Goal: Information Seeking & Learning: Learn about a topic

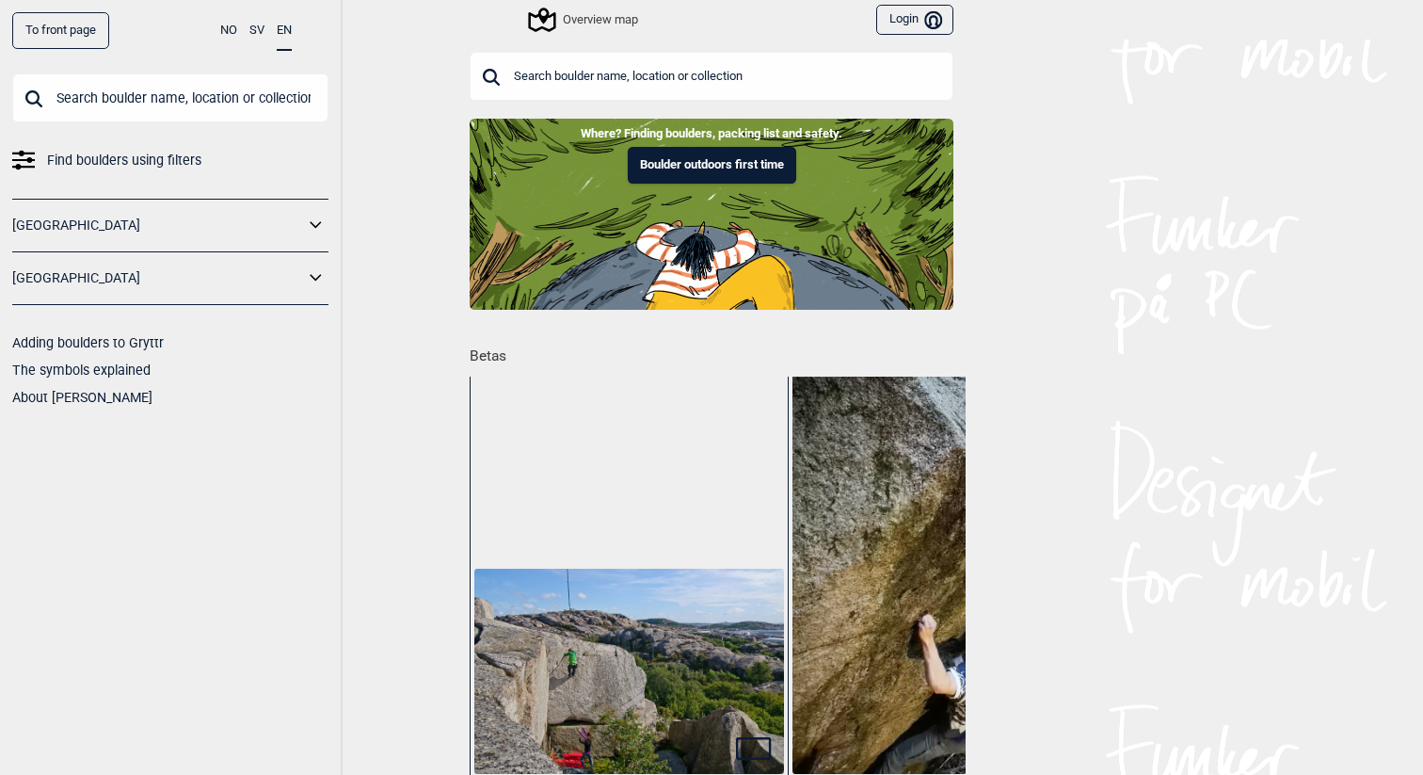
click at [631, 25] on div "Overview map" at bounding box center [584, 19] width 107 height 23
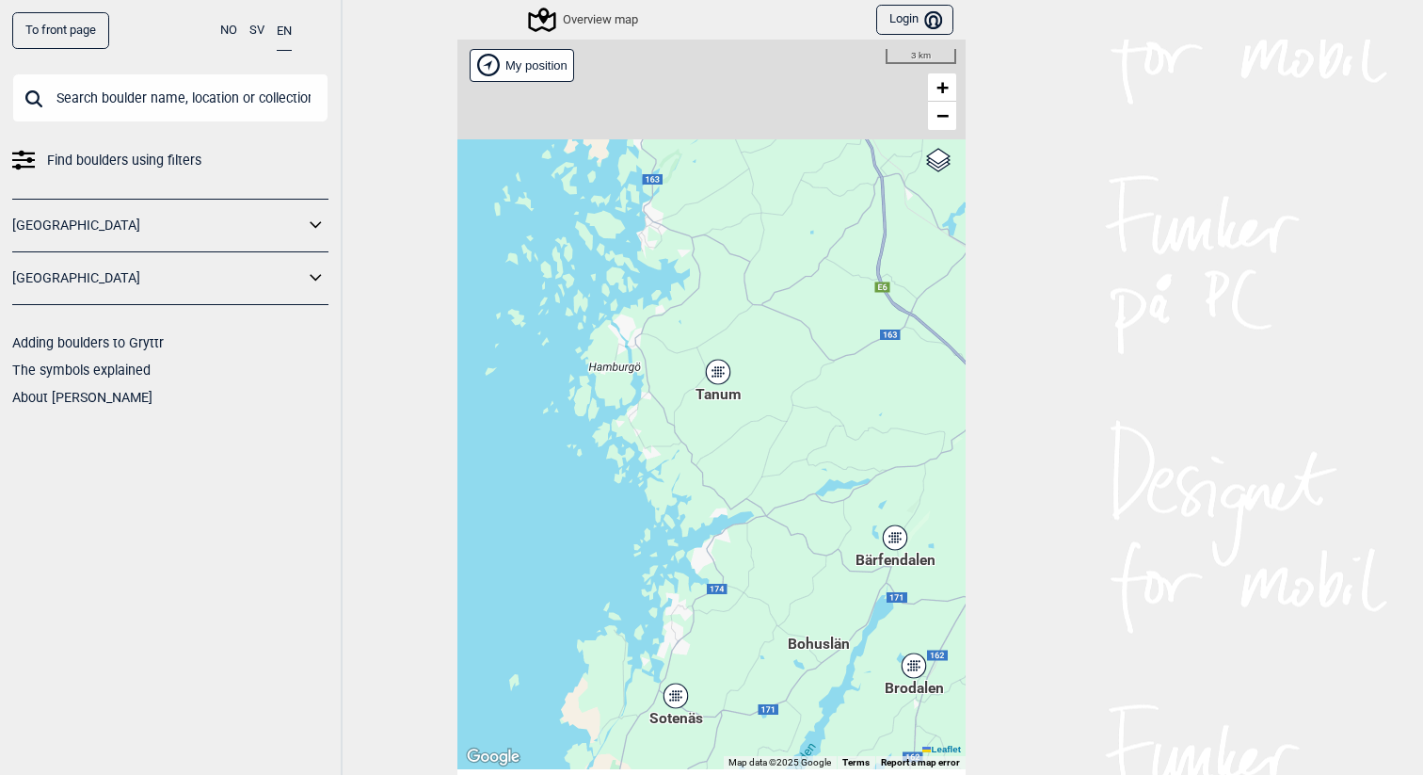
drag, startPoint x: 681, startPoint y: 397, endPoint x: 734, endPoint y: 654, distance: 262.5
click at [734, 654] on div "Hallingdal Stange [GEOGRAPHIC_DATA] syd [GEOGRAPHIC_DATA] og omegn [GEOGRAPHIC_…" at bounding box center [711, 404] width 508 height 729
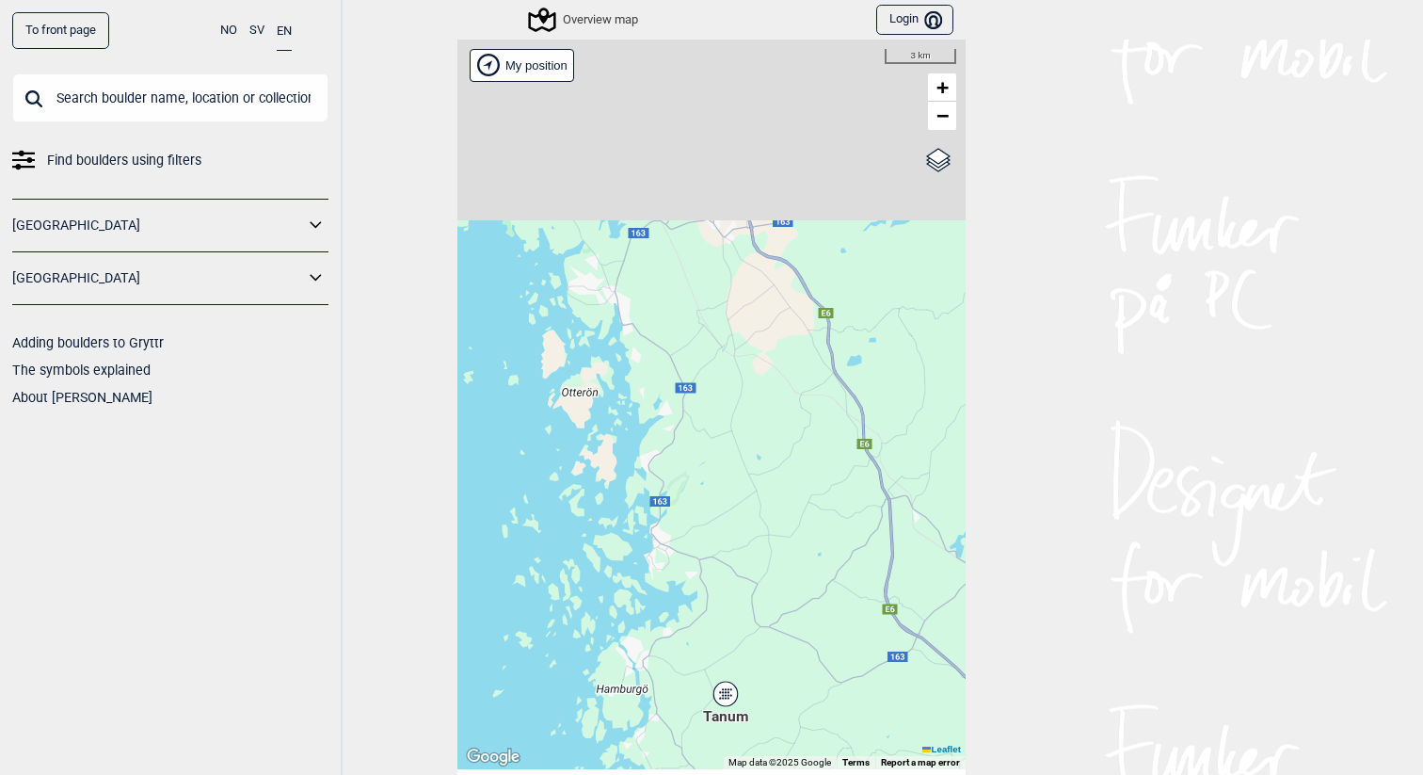
drag, startPoint x: 644, startPoint y: 356, endPoint x: 651, endPoint y: 678, distance: 322.0
click at [651, 678] on div "Hallingdal Stange [GEOGRAPHIC_DATA] syd [GEOGRAPHIC_DATA] og omegn [GEOGRAPHIC_…" at bounding box center [711, 404] width 508 height 729
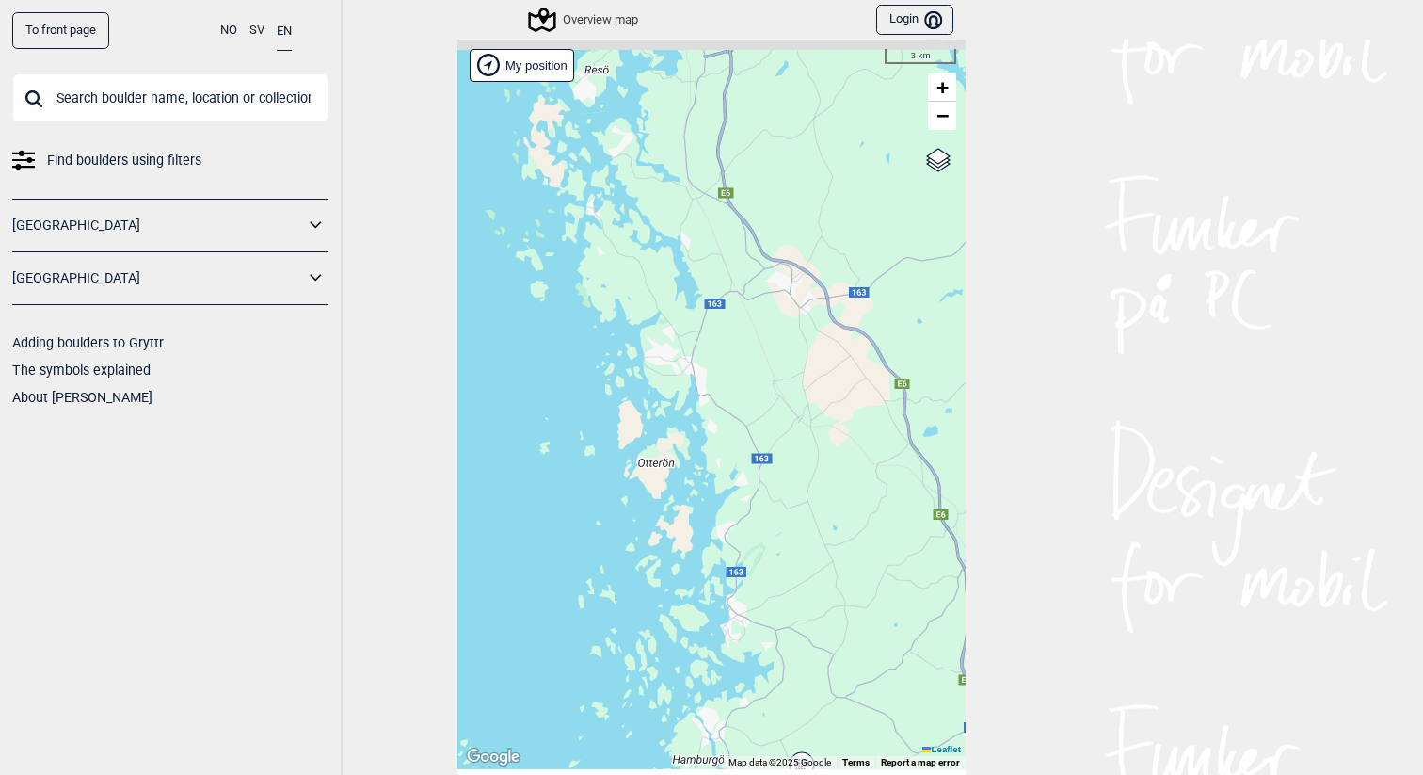
drag, startPoint x: 631, startPoint y: 534, endPoint x: 707, endPoint y: 604, distance: 103.9
click at [707, 604] on div "Hallingdal Stange [GEOGRAPHIC_DATA] syd [GEOGRAPHIC_DATA] og omegn [GEOGRAPHIC_…" at bounding box center [711, 404] width 508 height 729
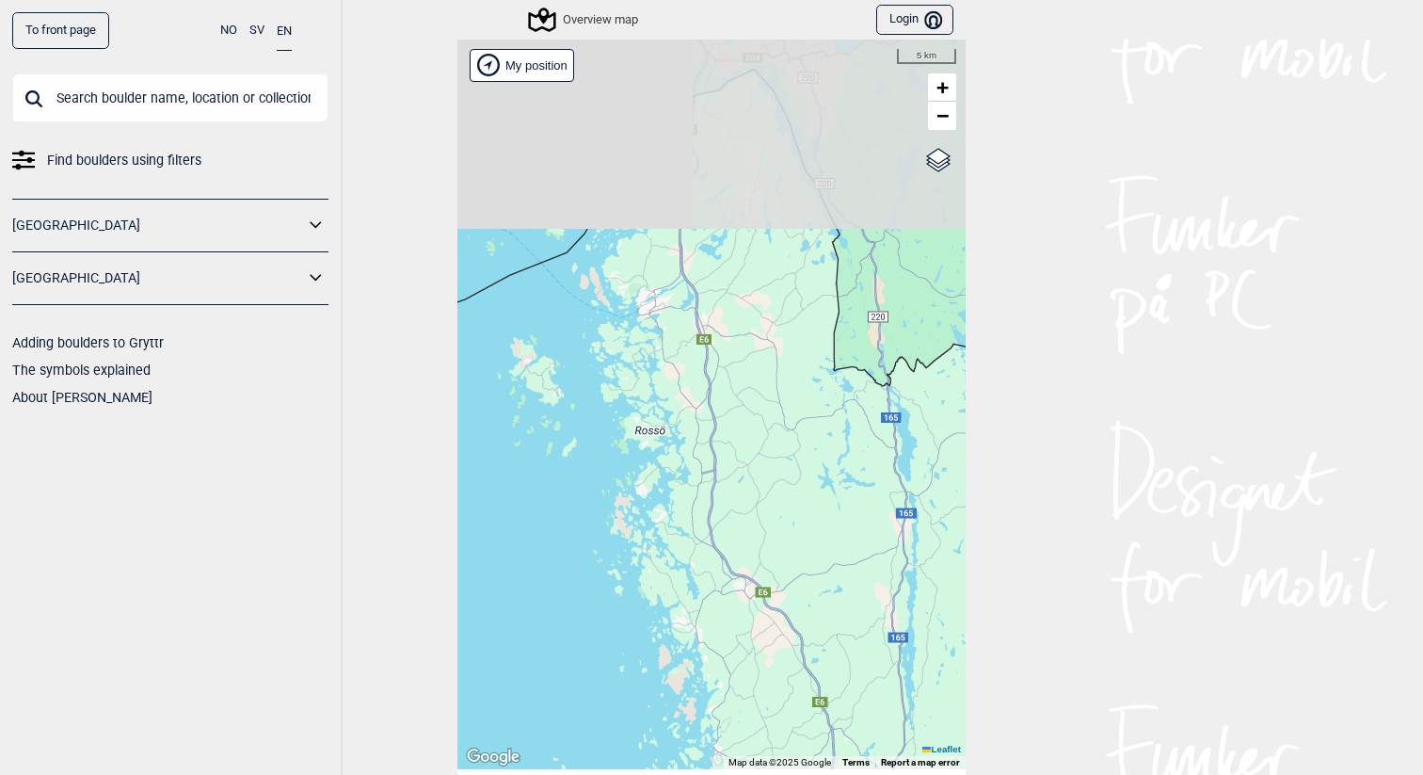
drag, startPoint x: 628, startPoint y: 306, endPoint x: 665, endPoint y: 531, distance: 228.1
click at [665, 531] on div "Hallingdal Stange [GEOGRAPHIC_DATA] syd [GEOGRAPHIC_DATA] og omegn [GEOGRAPHIC_…" at bounding box center [711, 404] width 508 height 729
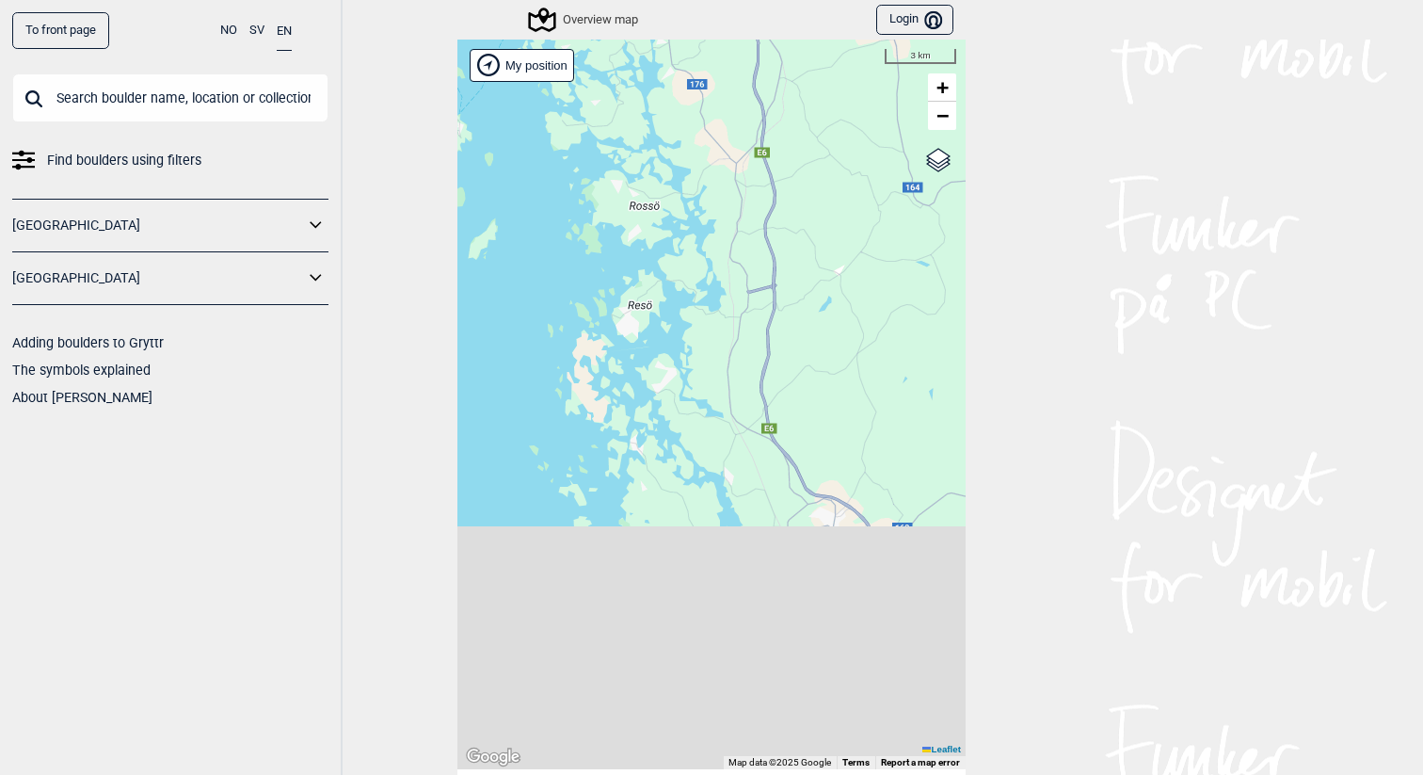
drag, startPoint x: 761, startPoint y: 477, endPoint x: 714, endPoint y: 67, distance: 413.1
click at [714, 67] on div "Hallingdal Stange [GEOGRAPHIC_DATA] syd [GEOGRAPHIC_DATA] og omegn [GEOGRAPHIC_…" at bounding box center [711, 404] width 508 height 729
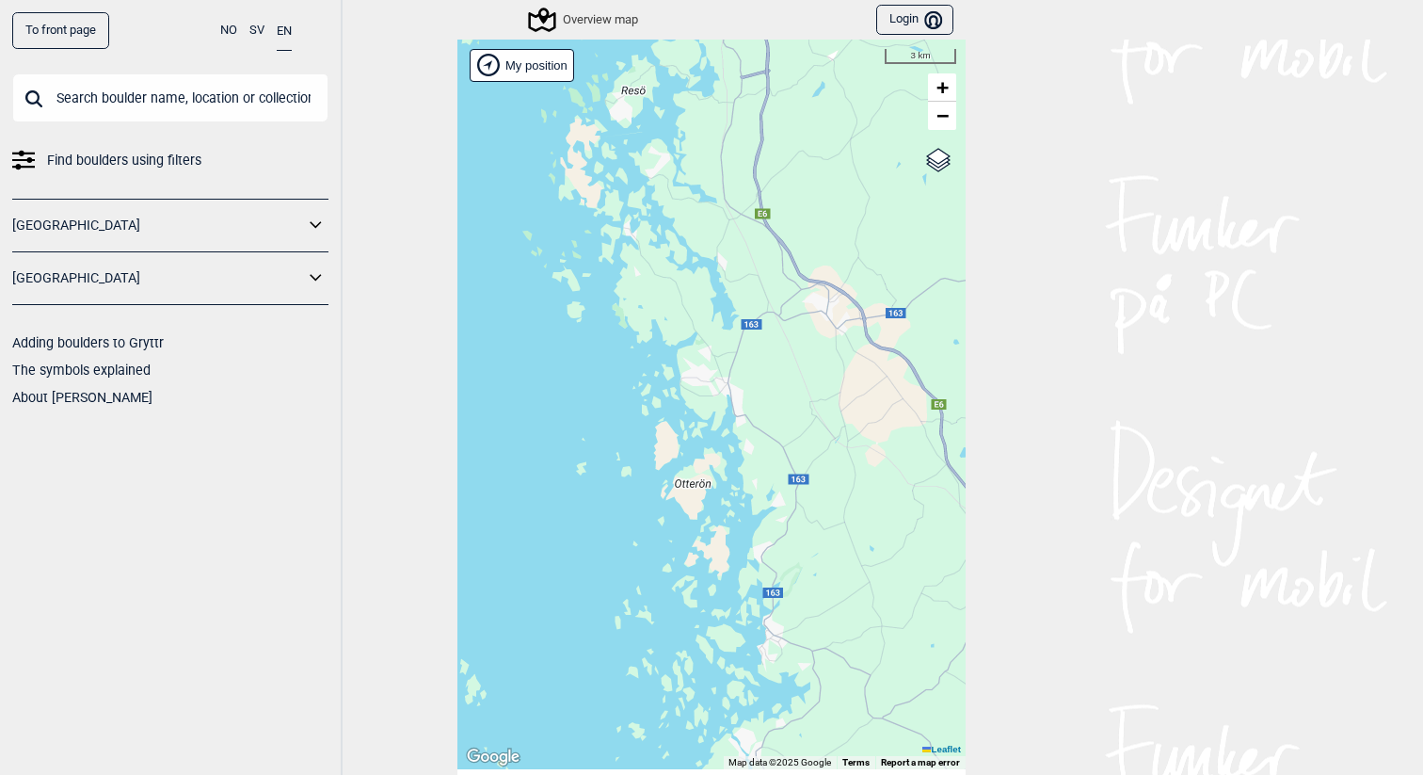
drag, startPoint x: 688, startPoint y: 365, endPoint x: 686, endPoint y: 175, distance: 190.1
click at [686, 175] on div "Hallingdal Stange [GEOGRAPHIC_DATA] syd [GEOGRAPHIC_DATA] og omegn [GEOGRAPHIC_…" at bounding box center [711, 404] width 508 height 729
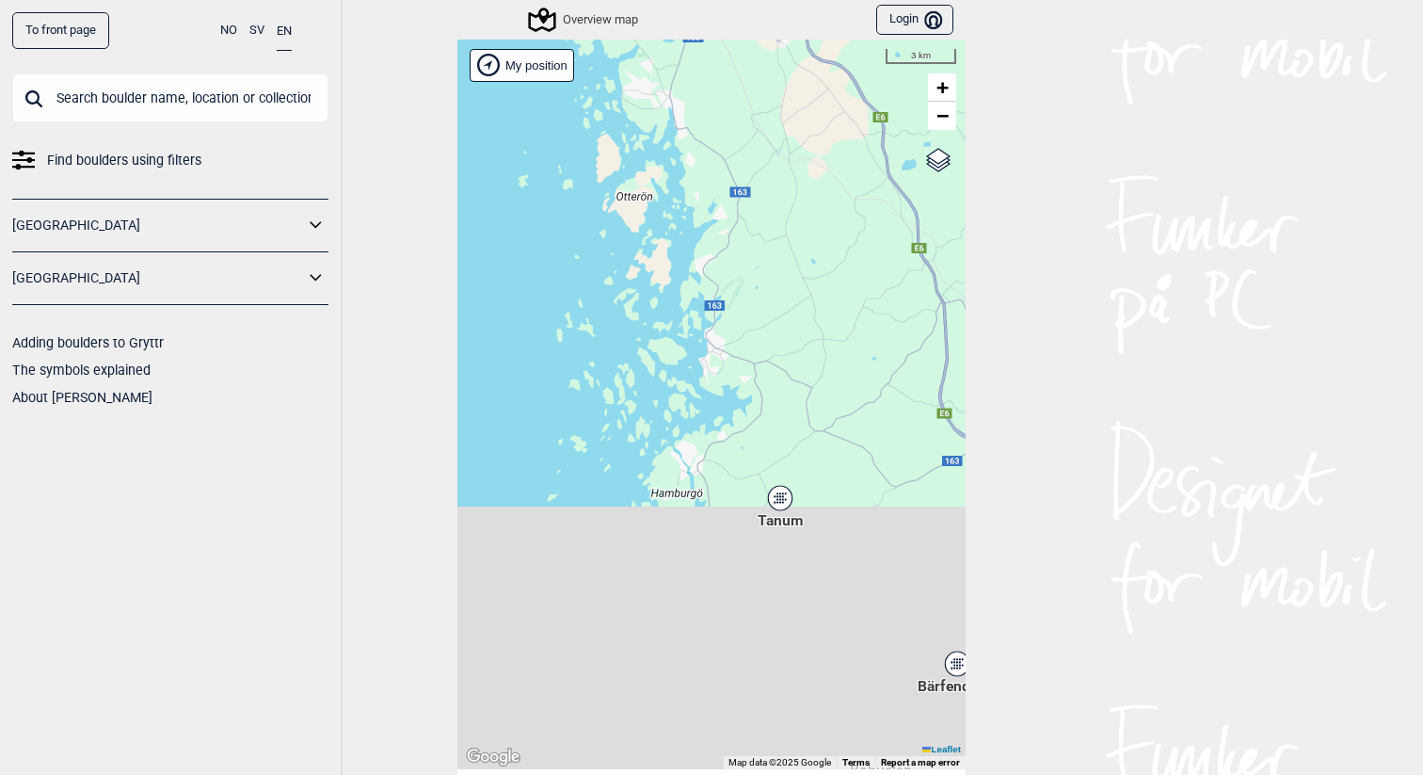
drag, startPoint x: 719, startPoint y: 534, endPoint x: 662, endPoint y: 247, distance: 292.8
click at [662, 247] on div "Hallingdal Stange [GEOGRAPHIC_DATA] syd [GEOGRAPHIC_DATA] og omegn [GEOGRAPHIC_…" at bounding box center [711, 404] width 508 height 729
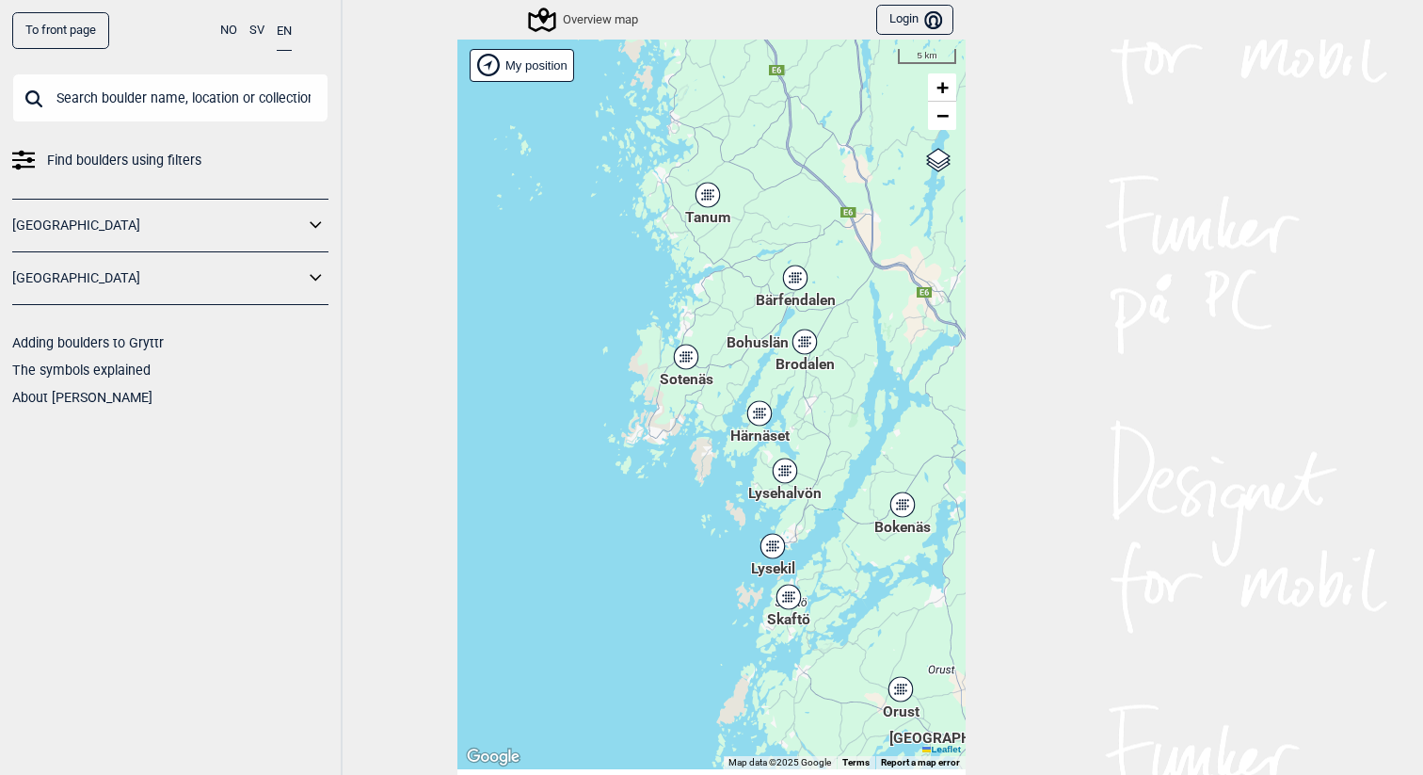
drag, startPoint x: 688, startPoint y: 407, endPoint x: 676, endPoint y: 204, distance: 202.7
click at [676, 204] on div "Hallingdal Stange [GEOGRAPHIC_DATA] syd [GEOGRAPHIC_DATA] og omegn [GEOGRAPHIC_…" at bounding box center [711, 404] width 508 height 729
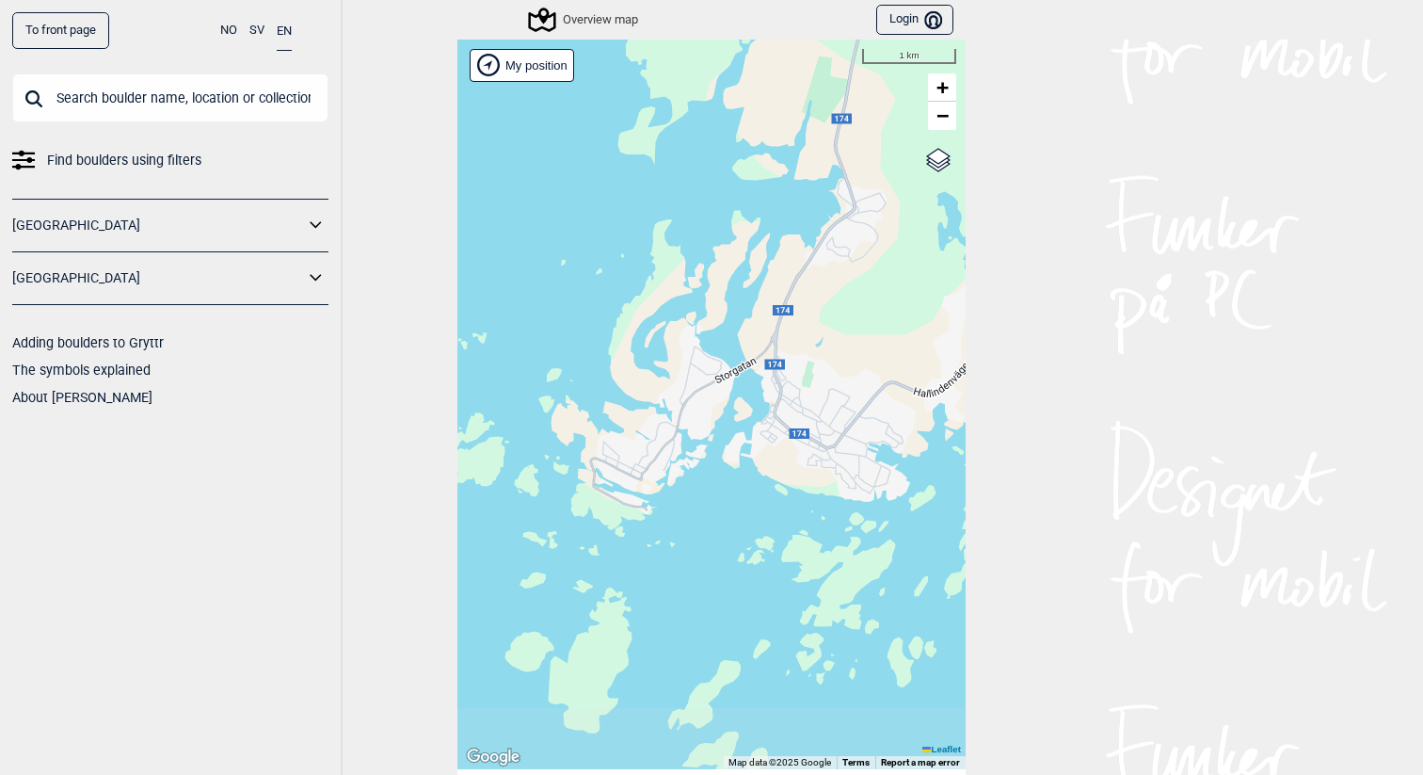
drag, startPoint x: 612, startPoint y: 484, endPoint x: 687, endPoint y: 423, distance: 97.0
click at [687, 423] on div "Hallingdal Stange [GEOGRAPHIC_DATA] syd [GEOGRAPHIC_DATA] og omegn [GEOGRAPHIC_…" at bounding box center [711, 404] width 508 height 729
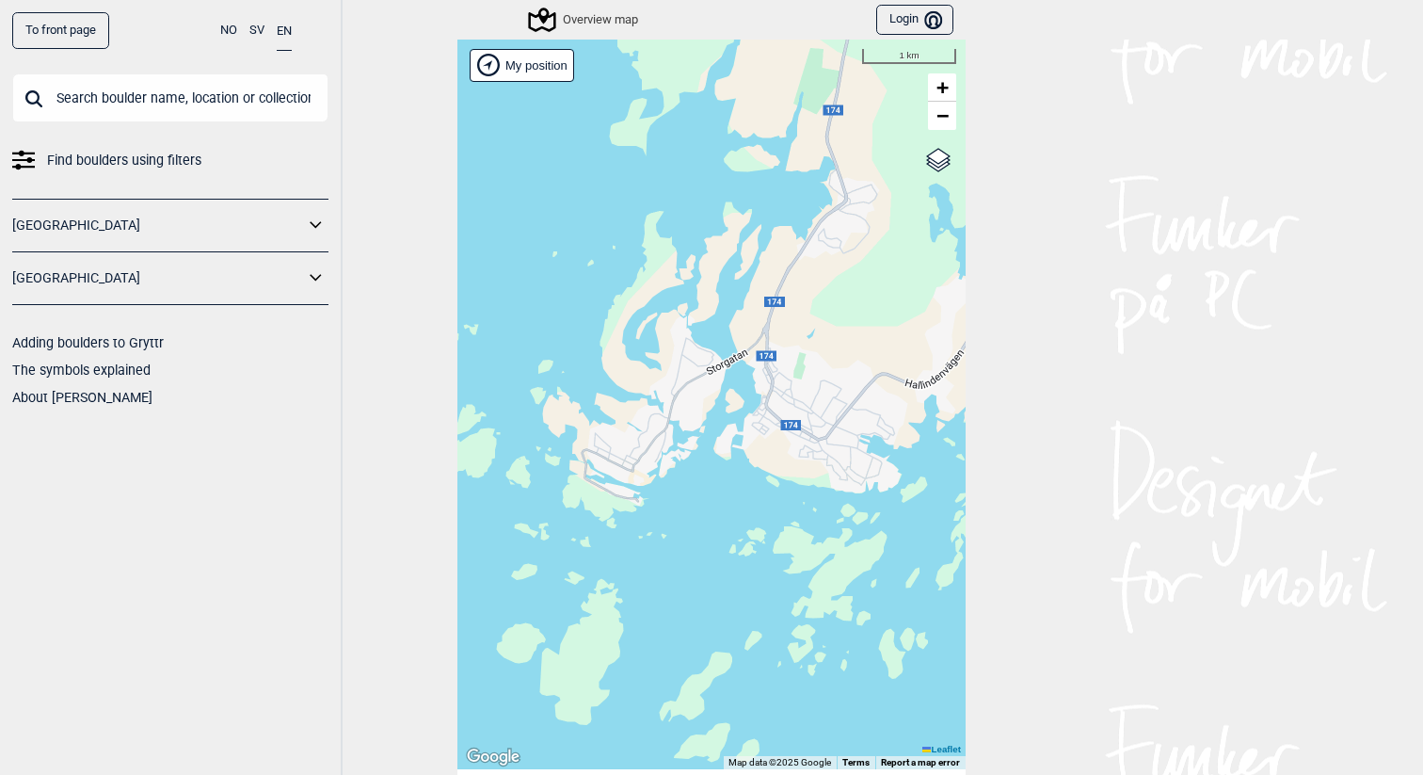
drag, startPoint x: 770, startPoint y: 481, endPoint x: 617, endPoint y: 446, distance: 157.3
click at [617, 446] on div "Hallingdal Stange [GEOGRAPHIC_DATA] syd [GEOGRAPHIC_DATA] og omegn [GEOGRAPHIC_…" at bounding box center [711, 404] width 508 height 729
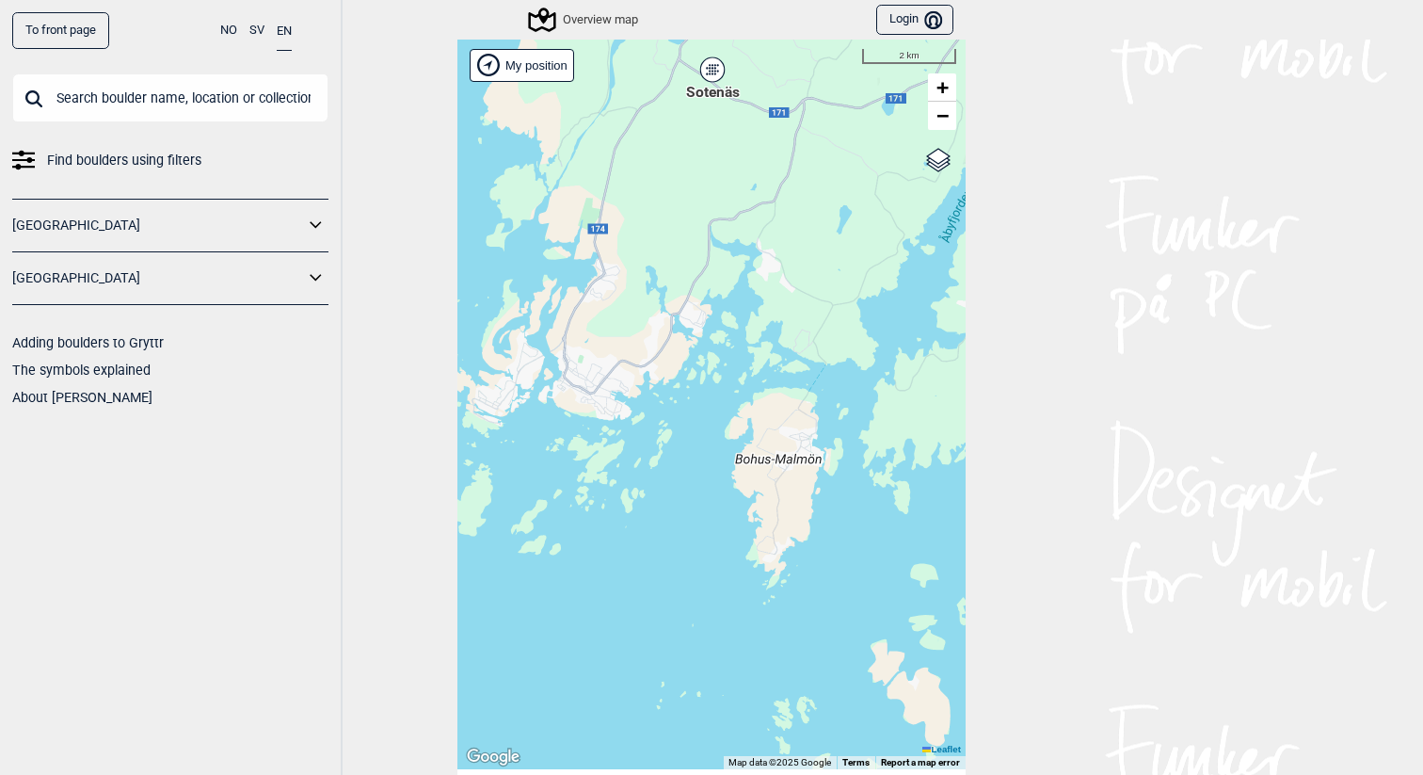
drag, startPoint x: 665, startPoint y: 496, endPoint x: 552, endPoint y: 445, distance: 124.7
click at [552, 445] on div "Hallingdal Stange [GEOGRAPHIC_DATA] syd [GEOGRAPHIC_DATA] og omegn [GEOGRAPHIC_…" at bounding box center [711, 404] width 508 height 729
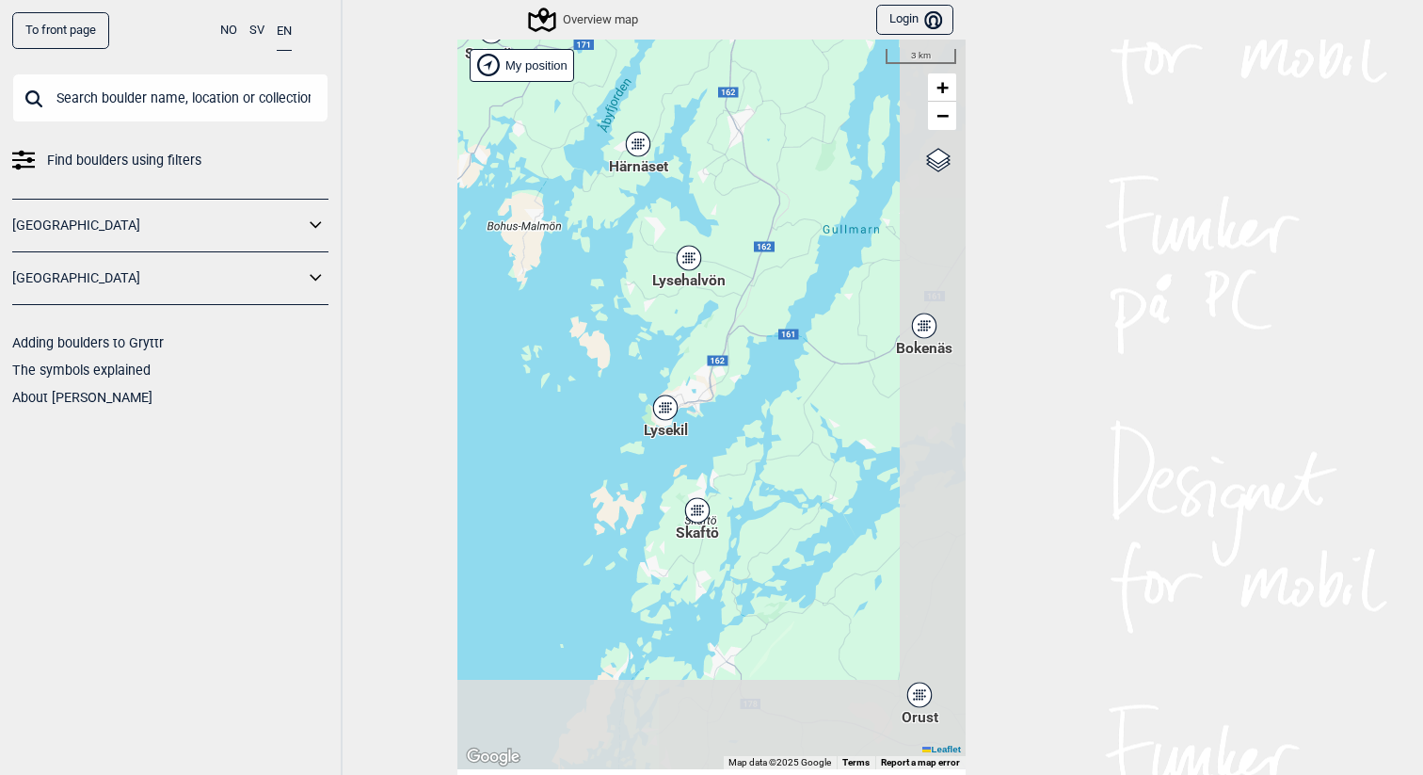
drag, startPoint x: 691, startPoint y: 521, endPoint x: 582, endPoint y: 302, distance: 244.1
click at [582, 302] on div "Hallingdal Stange [GEOGRAPHIC_DATA] syd [GEOGRAPHIC_DATA] og omegn [GEOGRAPHIC_…" at bounding box center [711, 404] width 508 height 729
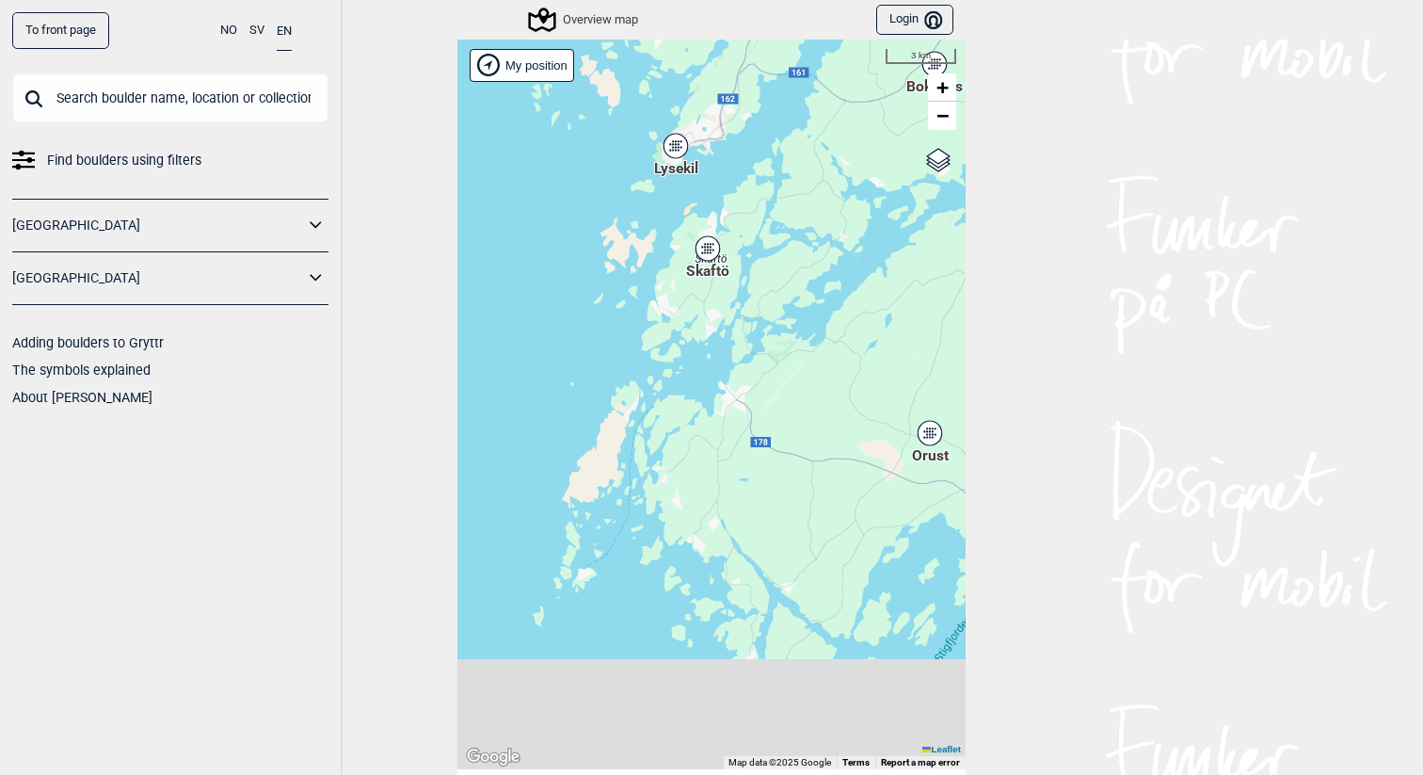
drag, startPoint x: 671, startPoint y: 538, endPoint x: 681, endPoint y: 274, distance: 264.7
click at [681, 274] on div "Hallingdal Stange [GEOGRAPHIC_DATA] syd [GEOGRAPHIC_DATA] og omegn [GEOGRAPHIC_…" at bounding box center [711, 404] width 508 height 729
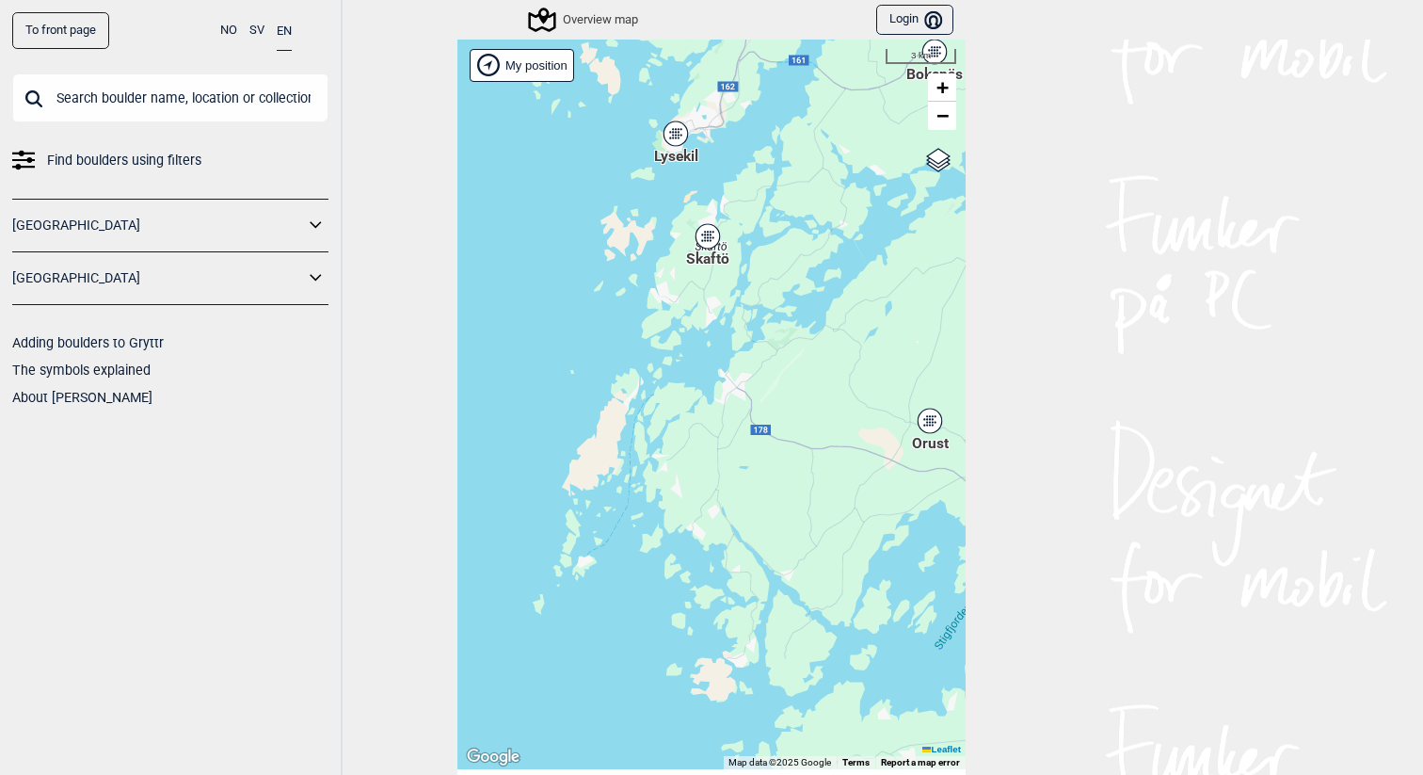
drag, startPoint x: 625, startPoint y: 478, endPoint x: 625, endPoint y: 416, distance: 62.1
click at [625, 441] on div "Hallingdal Stange [GEOGRAPHIC_DATA] syd [GEOGRAPHIC_DATA] og omegn [GEOGRAPHIC_…" at bounding box center [711, 404] width 508 height 729
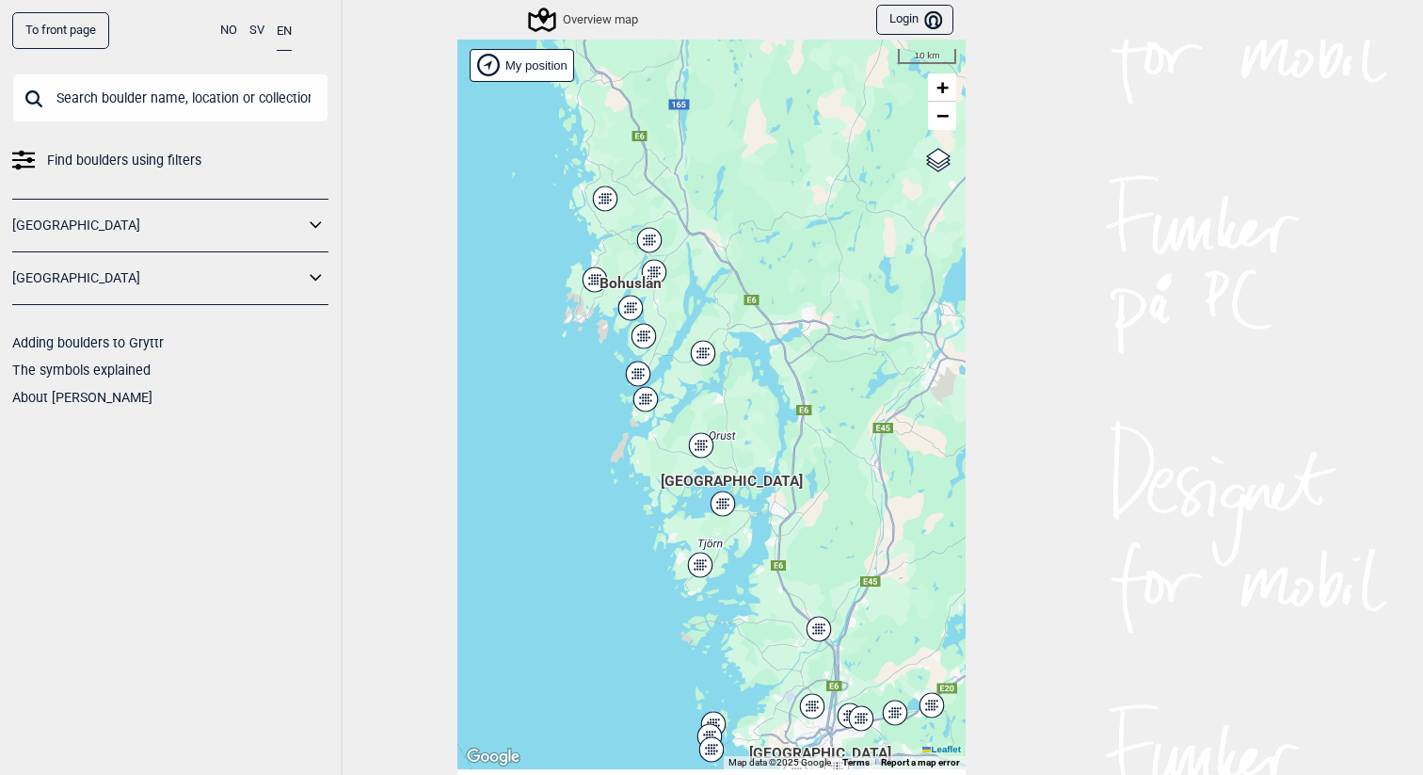
drag, startPoint x: 731, startPoint y: 573, endPoint x: 723, endPoint y: 611, distance: 38.6
click at [731, 613] on div "Hallingdal Stange [GEOGRAPHIC_DATA] syd [GEOGRAPHIC_DATA] og omegn [GEOGRAPHIC_…" at bounding box center [711, 404] width 508 height 729
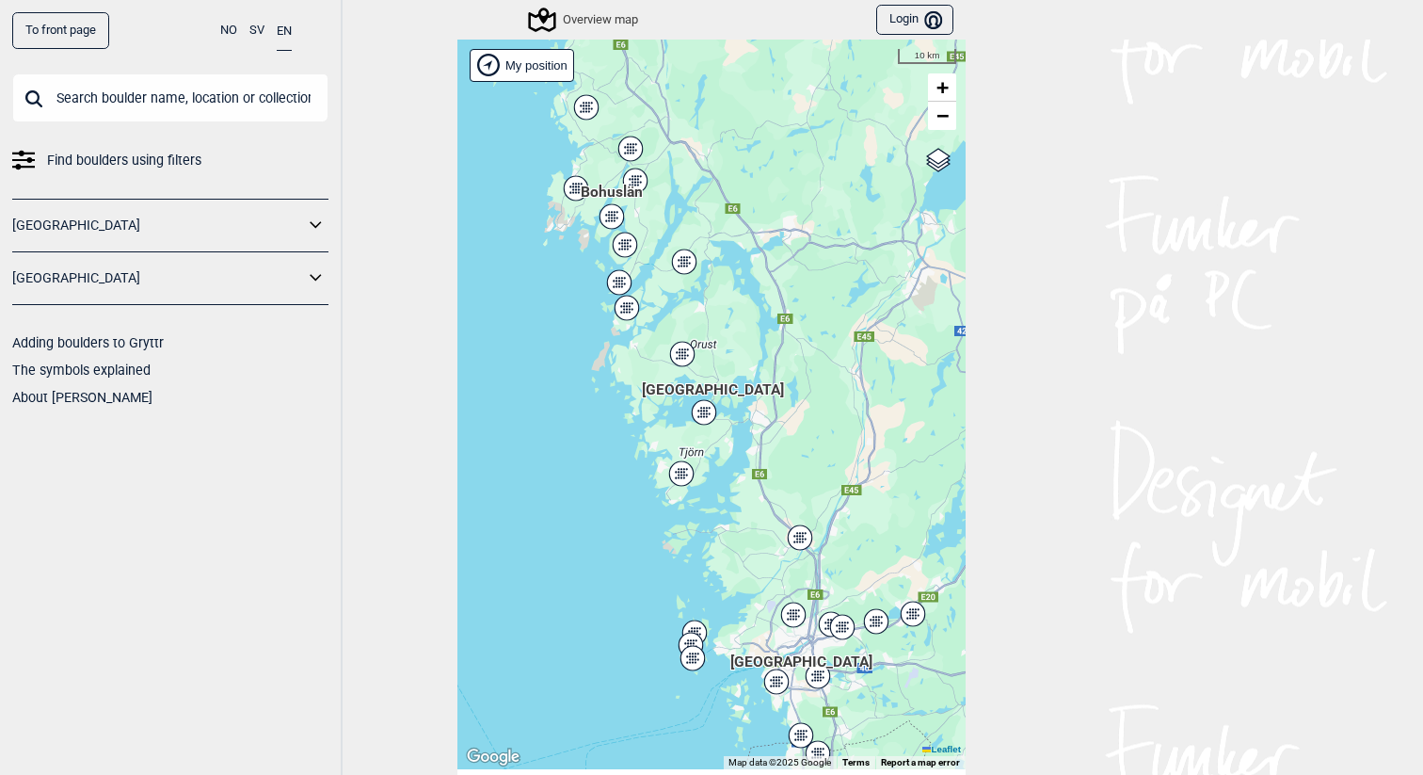
drag, startPoint x: 648, startPoint y: 427, endPoint x: 635, endPoint y: 348, distance: 80.0
click at [635, 348] on div "Hallingdal Stange [GEOGRAPHIC_DATA] syd [GEOGRAPHIC_DATA] og omegn [GEOGRAPHIC_…" at bounding box center [711, 404] width 508 height 729
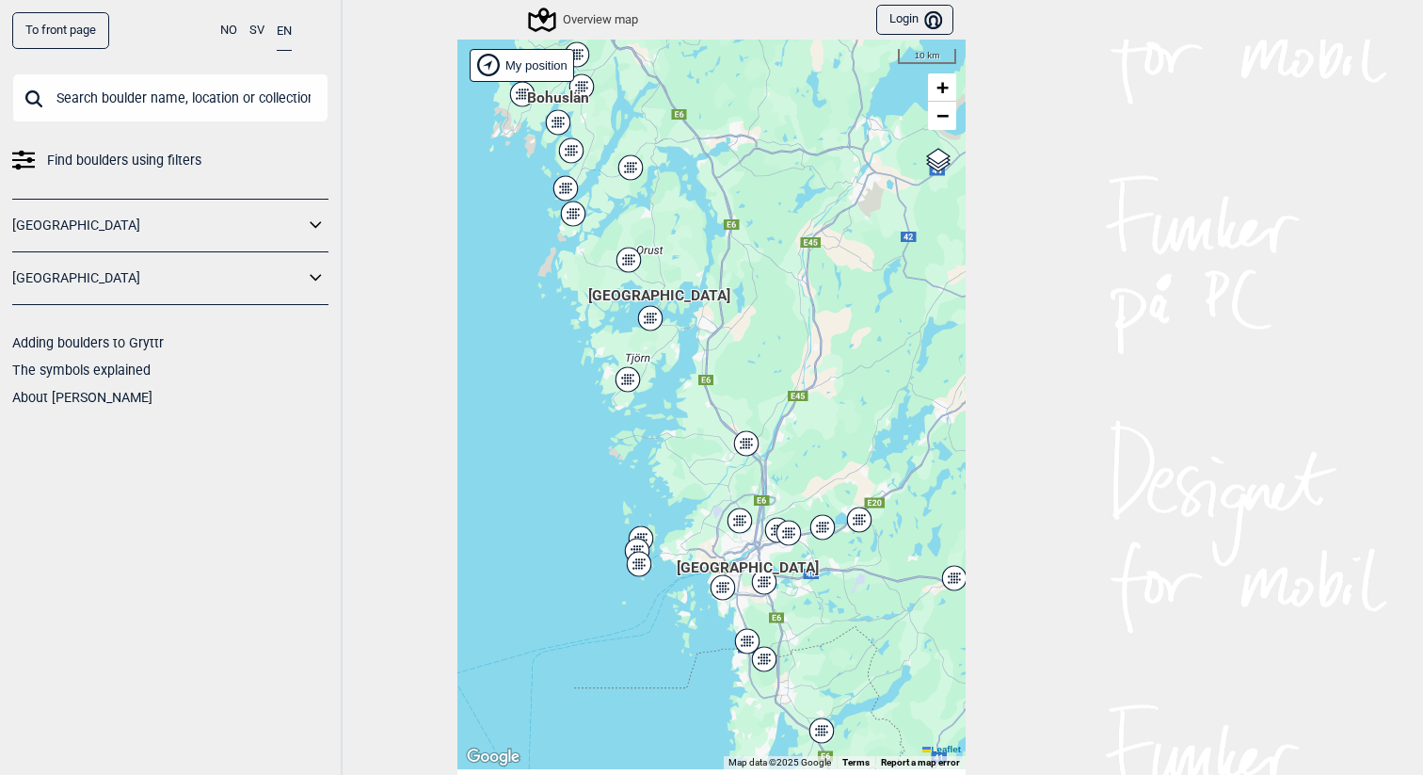
drag, startPoint x: 706, startPoint y: 535, endPoint x: 652, endPoint y: 440, distance: 109.2
click at [652, 440] on div "Hallingdal Stange [GEOGRAPHIC_DATA] syd [GEOGRAPHIC_DATA] og omegn [GEOGRAPHIC_…" at bounding box center [711, 404] width 508 height 729
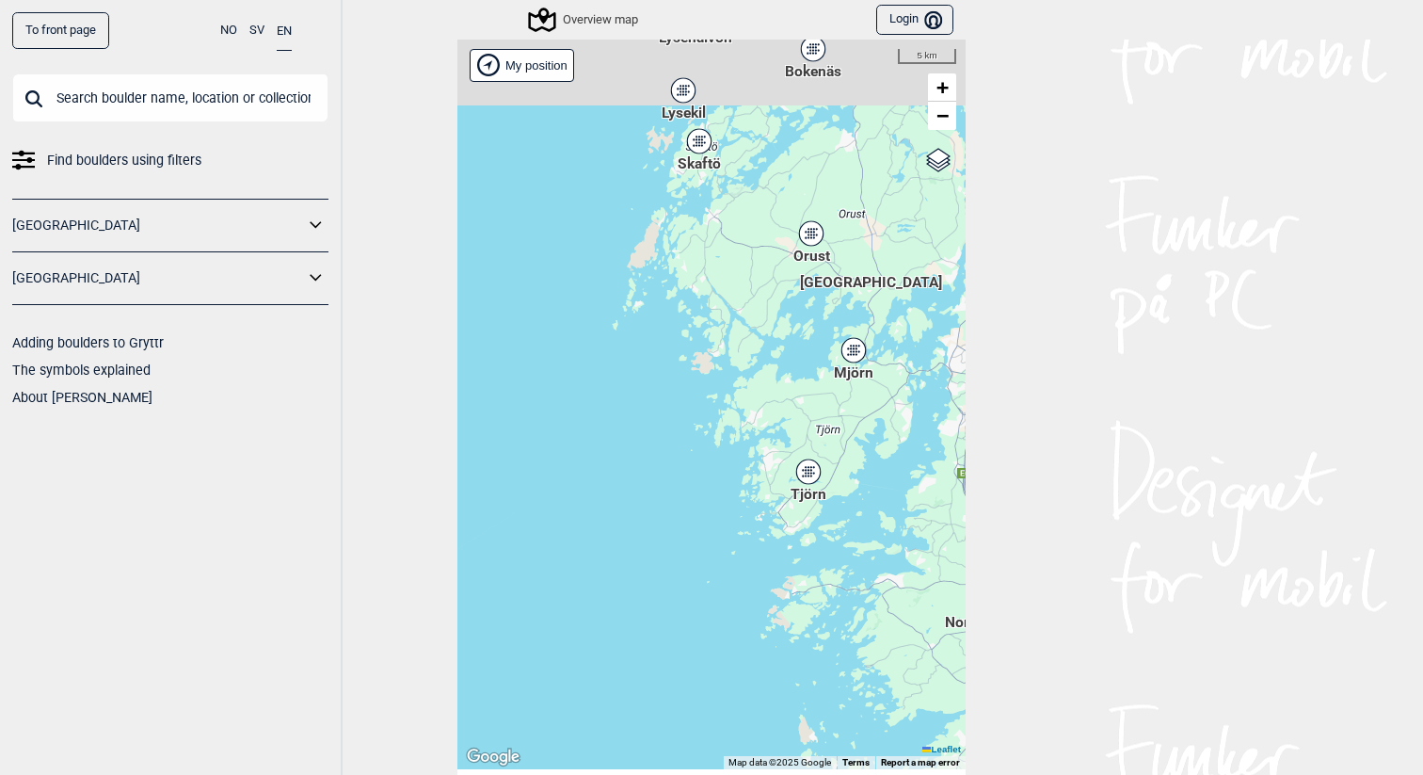
drag, startPoint x: 606, startPoint y: 404, endPoint x: 868, endPoint y: 651, distance: 360.2
click at [868, 651] on div "Hallingdal Stange [GEOGRAPHIC_DATA] syd [GEOGRAPHIC_DATA] og omegn [GEOGRAPHIC_…" at bounding box center [711, 404] width 508 height 729
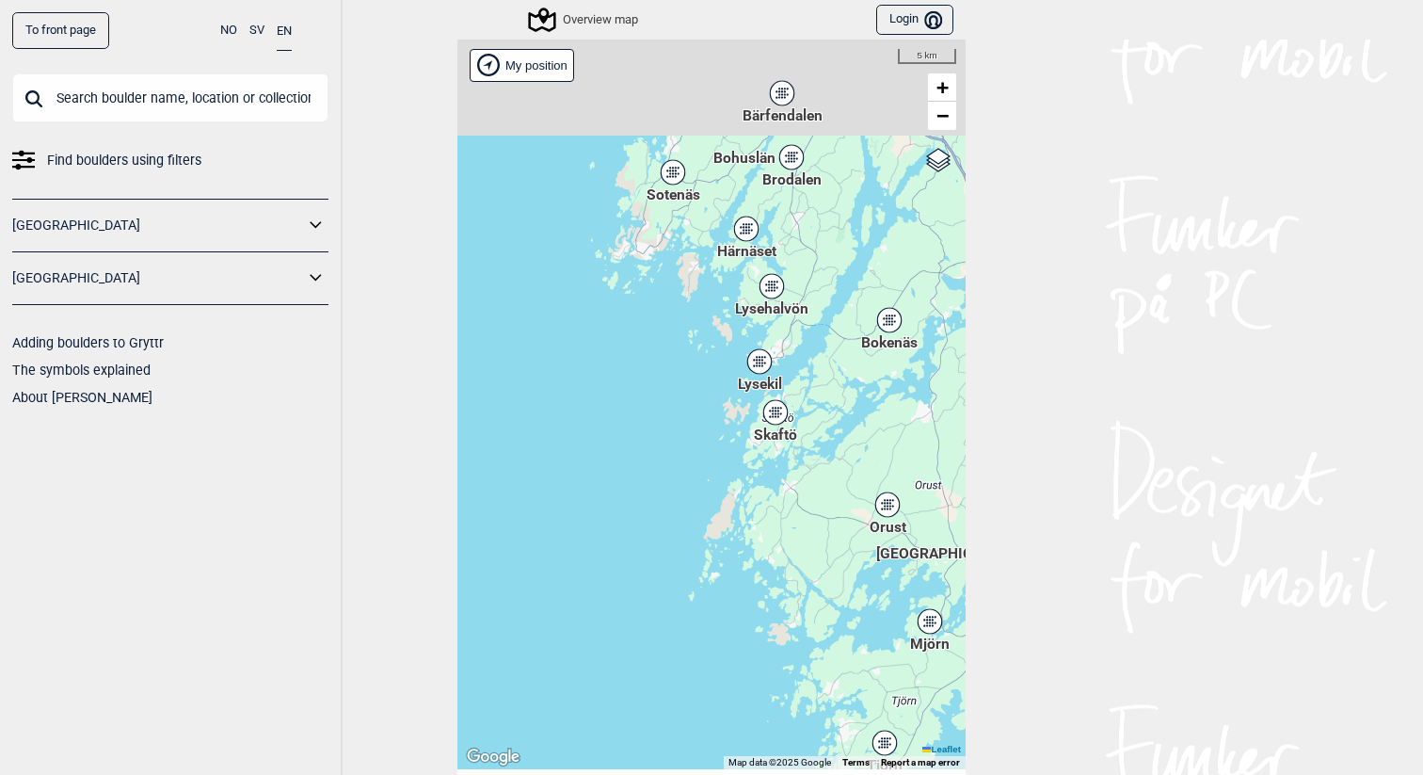
drag, startPoint x: 749, startPoint y: 470, endPoint x: 779, endPoint y: 710, distance: 241.9
click at [779, 710] on div "Hallingdal Stange [GEOGRAPHIC_DATA] syd [GEOGRAPHIC_DATA] og omegn [GEOGRAPHIC_…" at bounding box center [711, 404] width 508 height 729
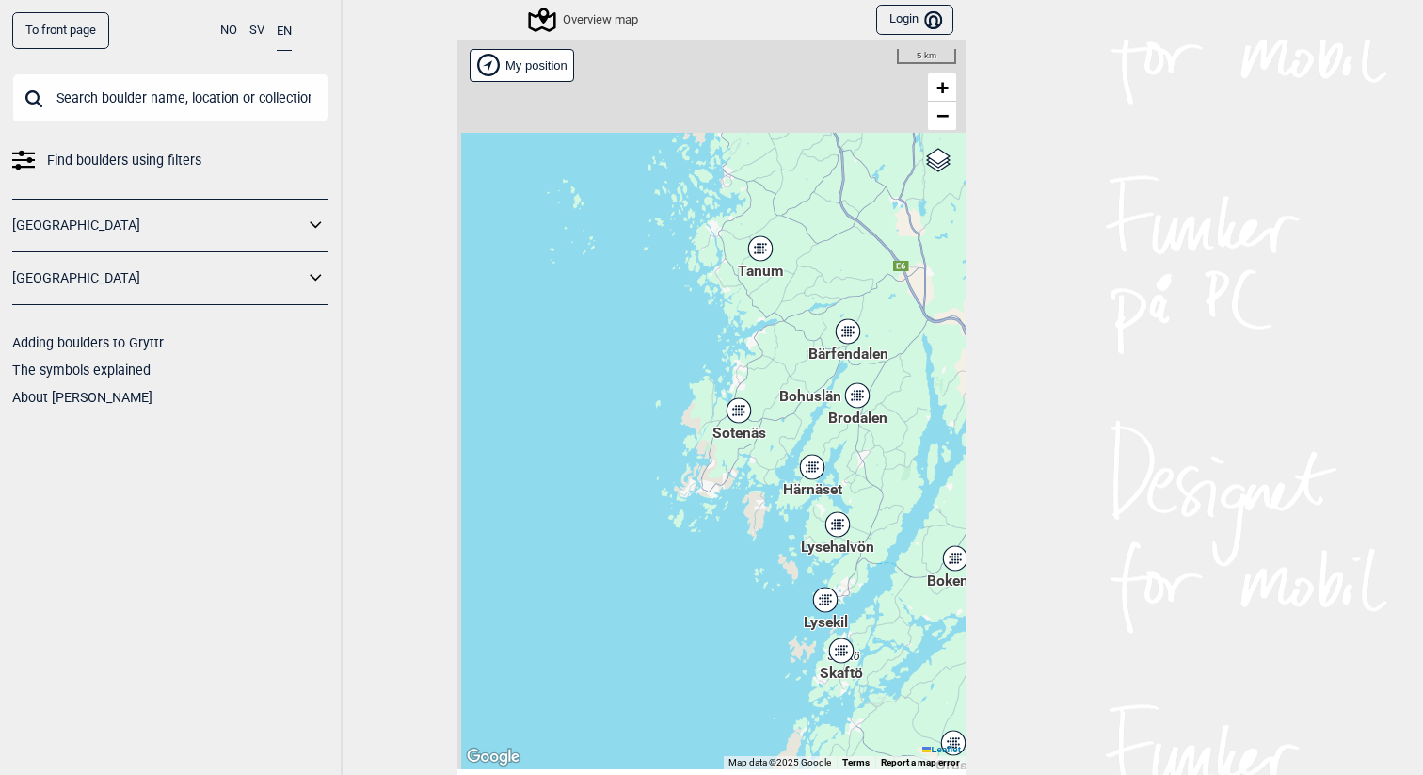
drag, startPoint x: 650, startPoint y: 405, endPoint x: 730, endPoint y: 656, distance: 263.7
click at [730, 656] on div "Hallingdal Stange [GEOGRAPHIC_DATA] syd [GEOGRAPHIC_DATA] og omegn [GEOGRAPHIC_…" at bounding box center [711, 404] width 508 height 729
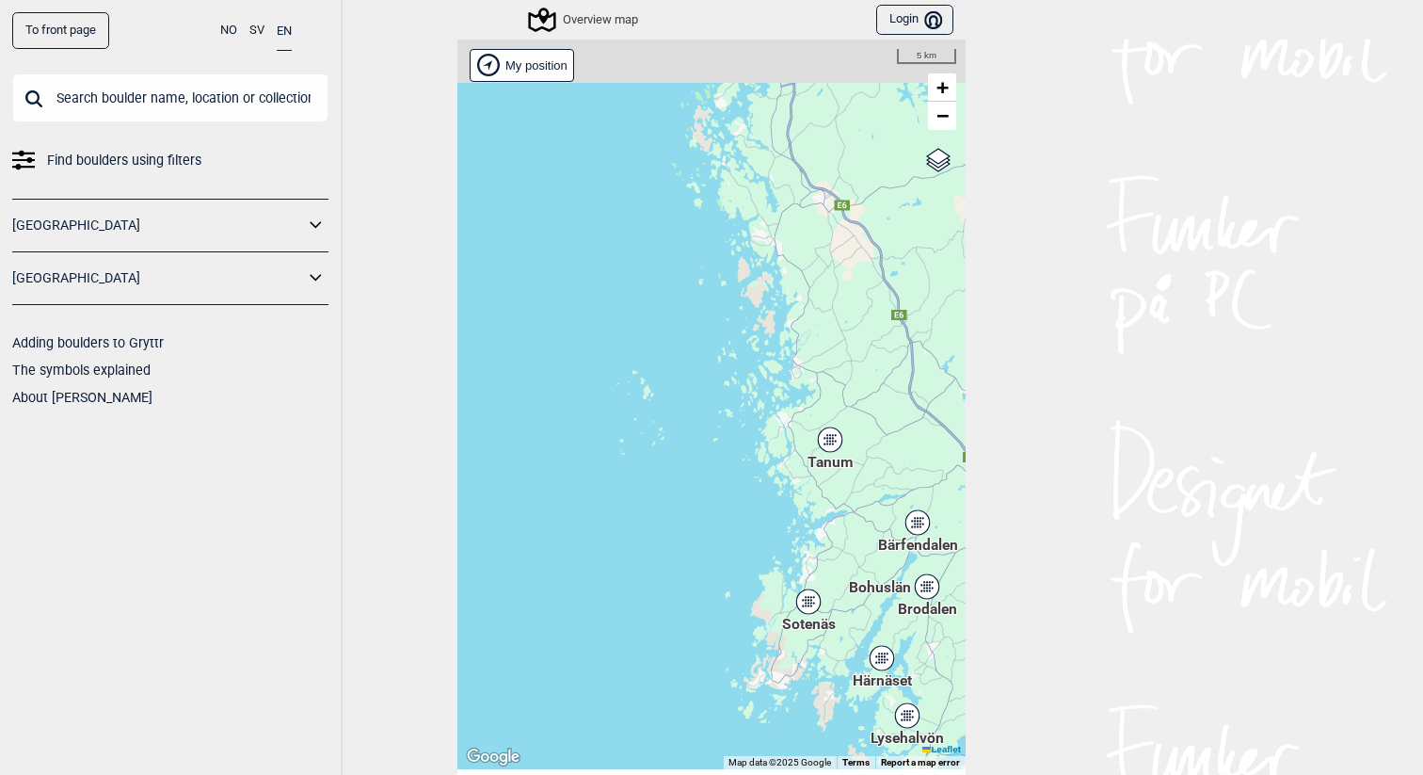
drag, startPoint x: 649, startPoint y: 449, endPoint x: 753, endPoint y: 681, distance: 254.5
click at [753, 681] on div "Hallingdal Stange [GEOGRAPHIC_DATA] syd [GEOGRAPHIC_DATA] og omegn [GEOGRAPHIC_…" at bounding box center [711, 404] width 508 height 729
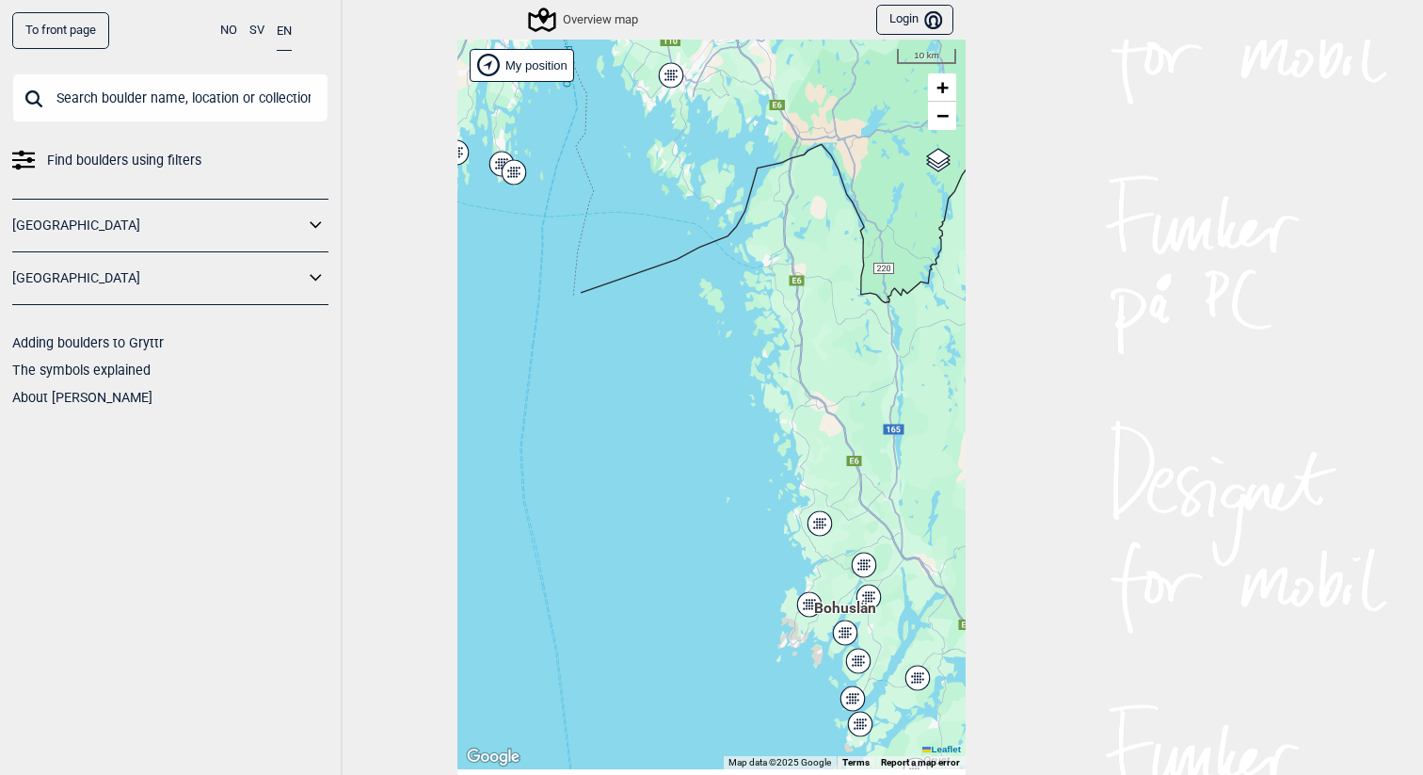
drag, startPoint x: 789, startPoint y: 573, endPoint x: 678, endPoint y: 282, distance: 311.3
click at [678, 282] on div "Hallingdal Stange [GEOGRAPHIC_DATA] syd [GEOGRAPHIC_DATA] og omegn [GEOGRAPHIC_…" at bounding box center [711, 404] width 508 height 729
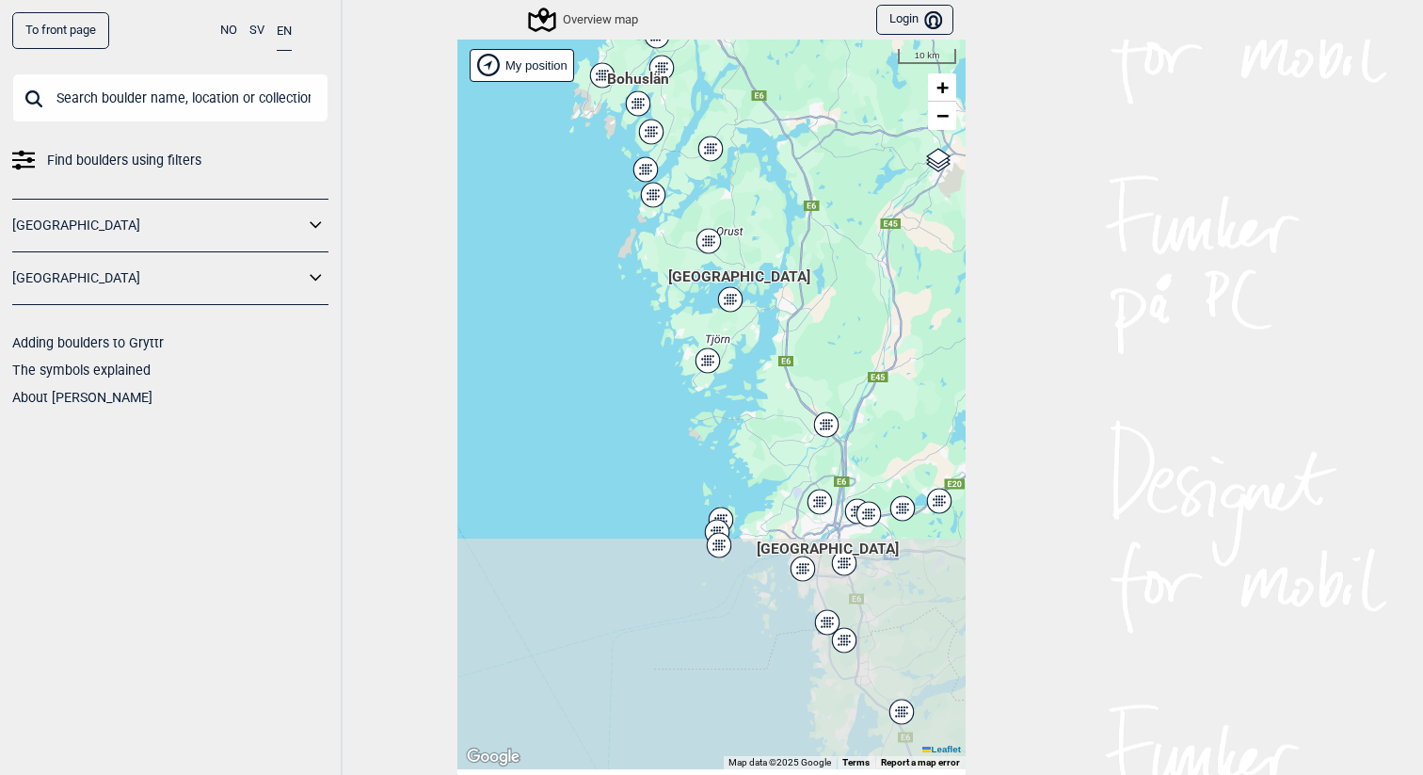
drag, startPoint x: 807, startPoint y: 558, endPoint x: 708, endPoint y: 315, distance: 262.2
click at [708, 312] on div "Hallingdal Stange [GEOGRAPHIC_DATA] syd [GEOGRAPHIC_DATA] og omegn [GEOGRAPHIC_…" at bounding box center [711, 404] width 508 height 729
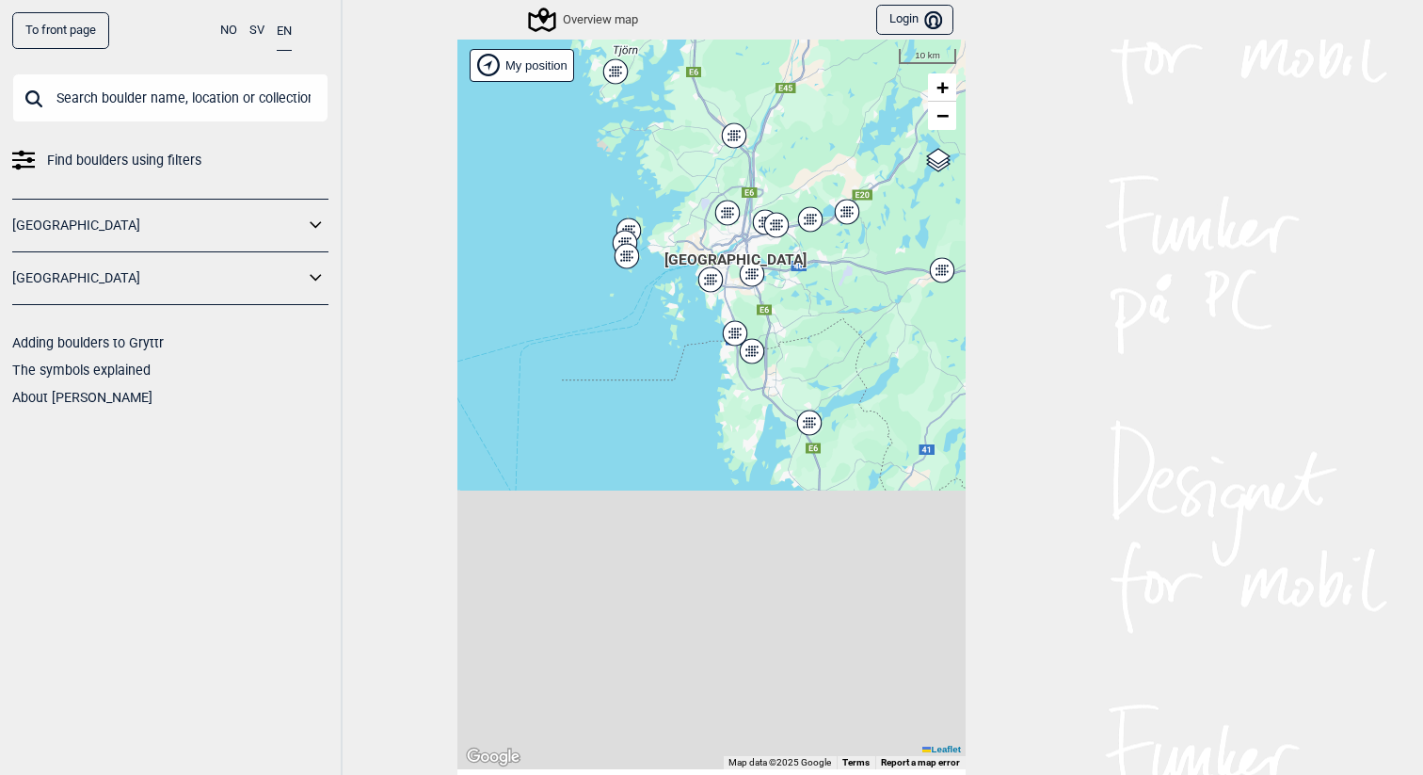
drag, startPoint x: 786, startPoint y: 511, endPoint x: 692, endPoint y: 222, distance: 303.9
click at [693, 222] on div "Hallingdal Stange [GEOGRAPHIC_DATA] syd [GEOGRAPHIC_DATA] og omegn [GEOGRAPHIC_…" at bounding box center [711, 404] width 508 height 729
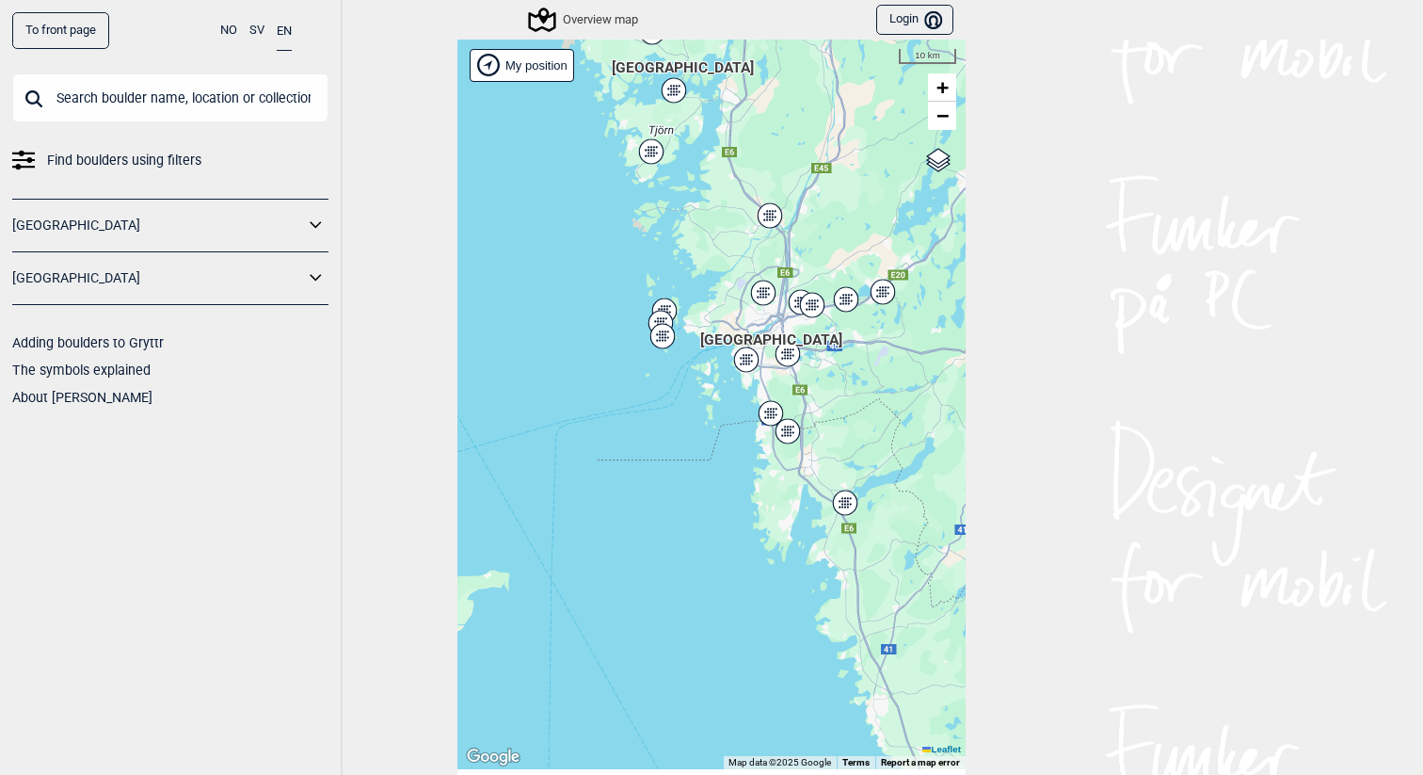
drag, startPoint x: 770, startPoint y: 473, endPoint x: 826, endPoint y: 584, distance: 123.8
click at [825, 584] on div "Hallingdal Stange [GEOGRAPHIC_DATA] syd [GEOGRAPHIC_DATA] og omegn [GEOGRAPHIC_…" at bounding box center [711, 404] width 508 height 729
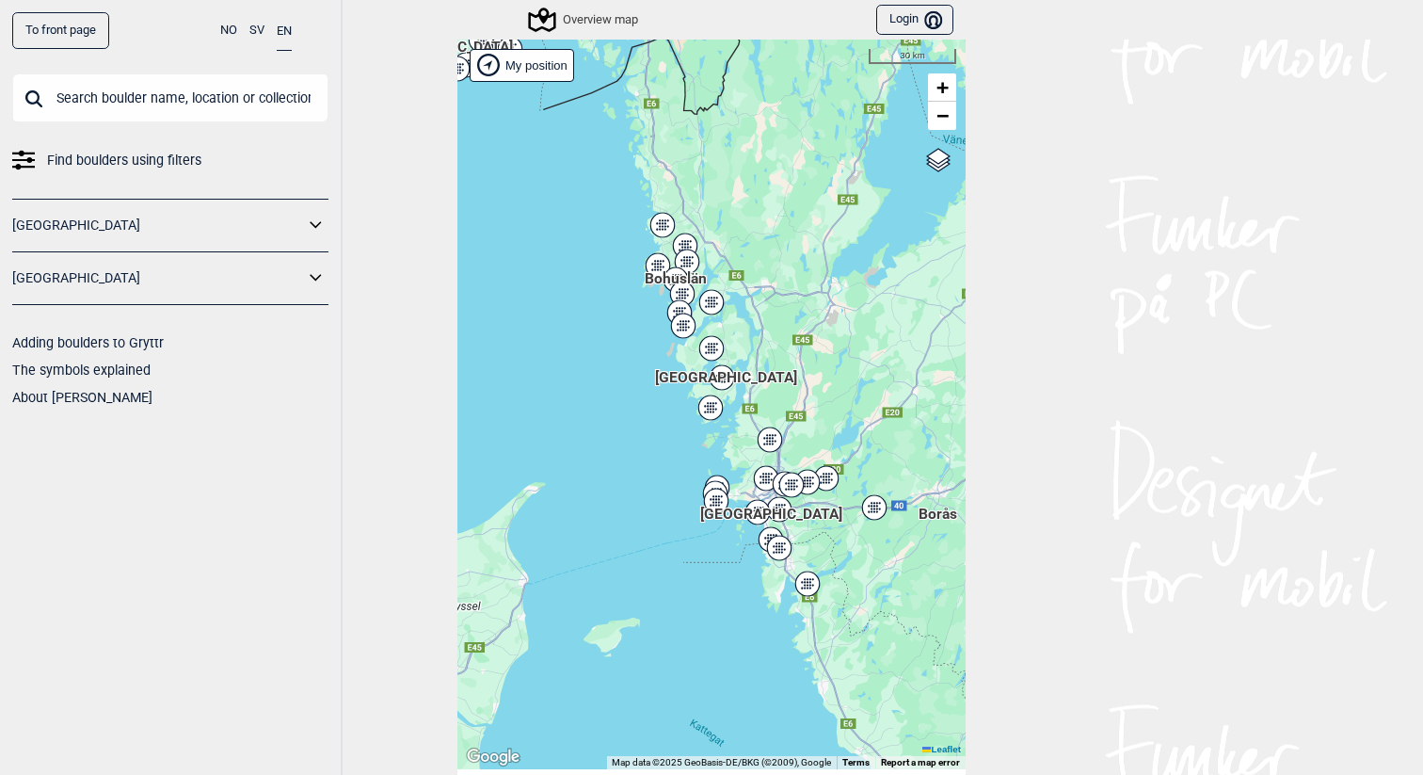
drag, startPoint x: 668, startPoint y: 287, endPoint x: 673, endPoint y: 488, distance: 200.5
click at [673, 488] on div "Hallingdal Stange [GEOGRAPHIC_DATA] syd [GEOGRAPHIC_DATA] og omegn [GEOGRAPHIC_…" at bounding box center [711, 404] width 508 height 729
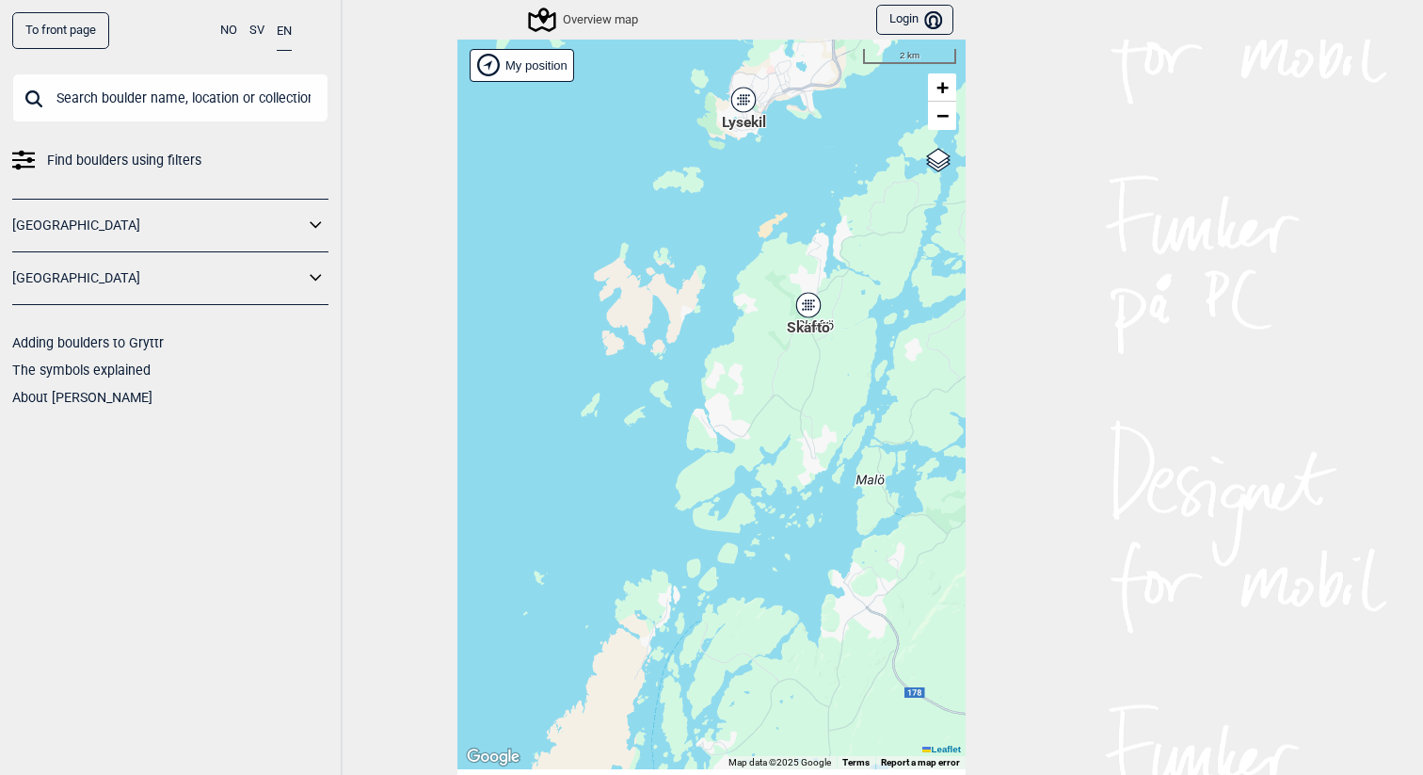
drag, startPoint x: 725, startPoint y: 553, endPoint x: 599, endPoint y: 465, distance: 153.5
click at [599, 465] on div "Hallingdal Stange [GEOGRAPHIC_DATA] syd [GEOGRAPHIC_DATA] og omegn [GEOGRAPHIC_…" at bounding box center [711, 404] width 508 height 729
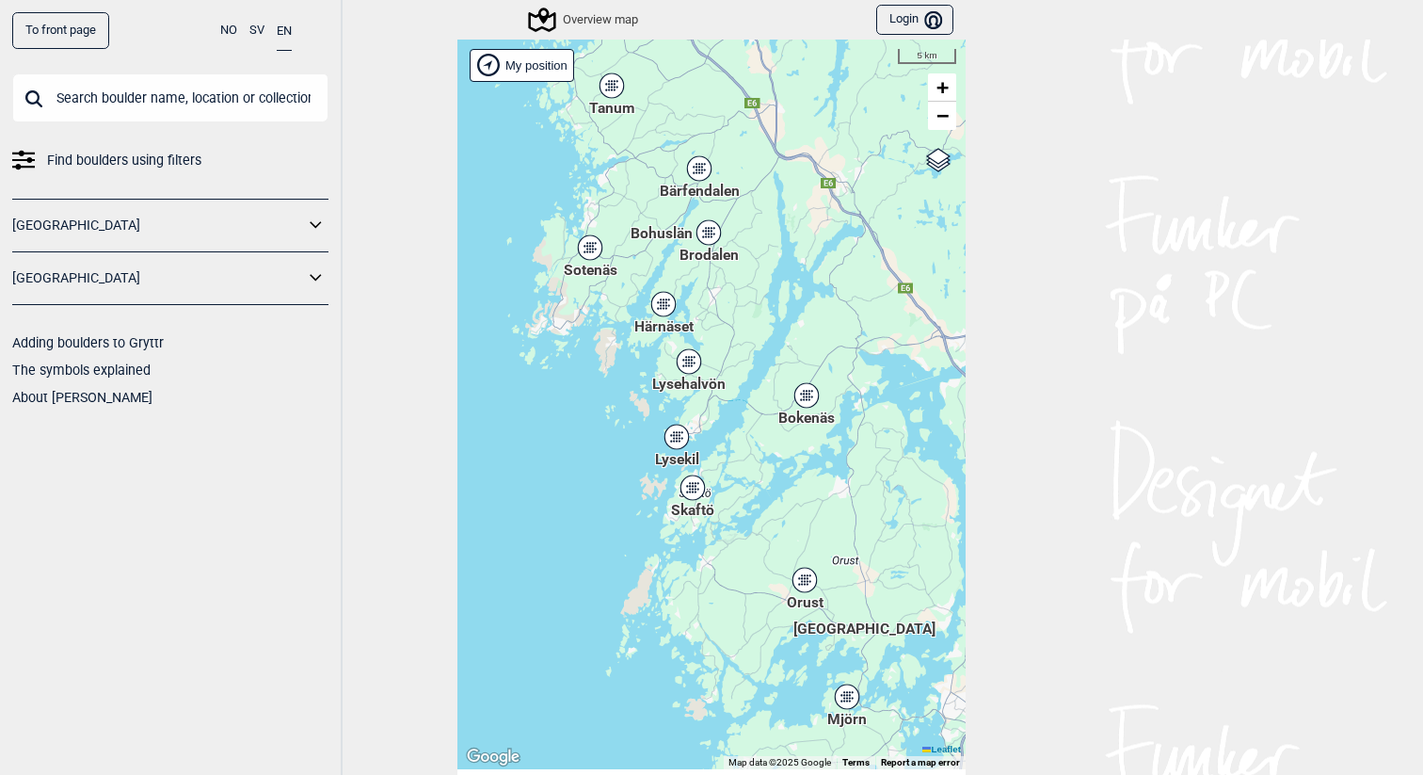
drag, startPoint x: 629, startPoint y: 491, endPoint x: 689, endPoint y: 569, distance: 97.9
click at [689, 569] on div "Hallingdal Stange [GEOGRAPHIC_DATA] syd [GEOGRAPHIC_DATA] og omegn [GEOGRAPHIC_…" at bounding box center [711, 404] width 508 height 729
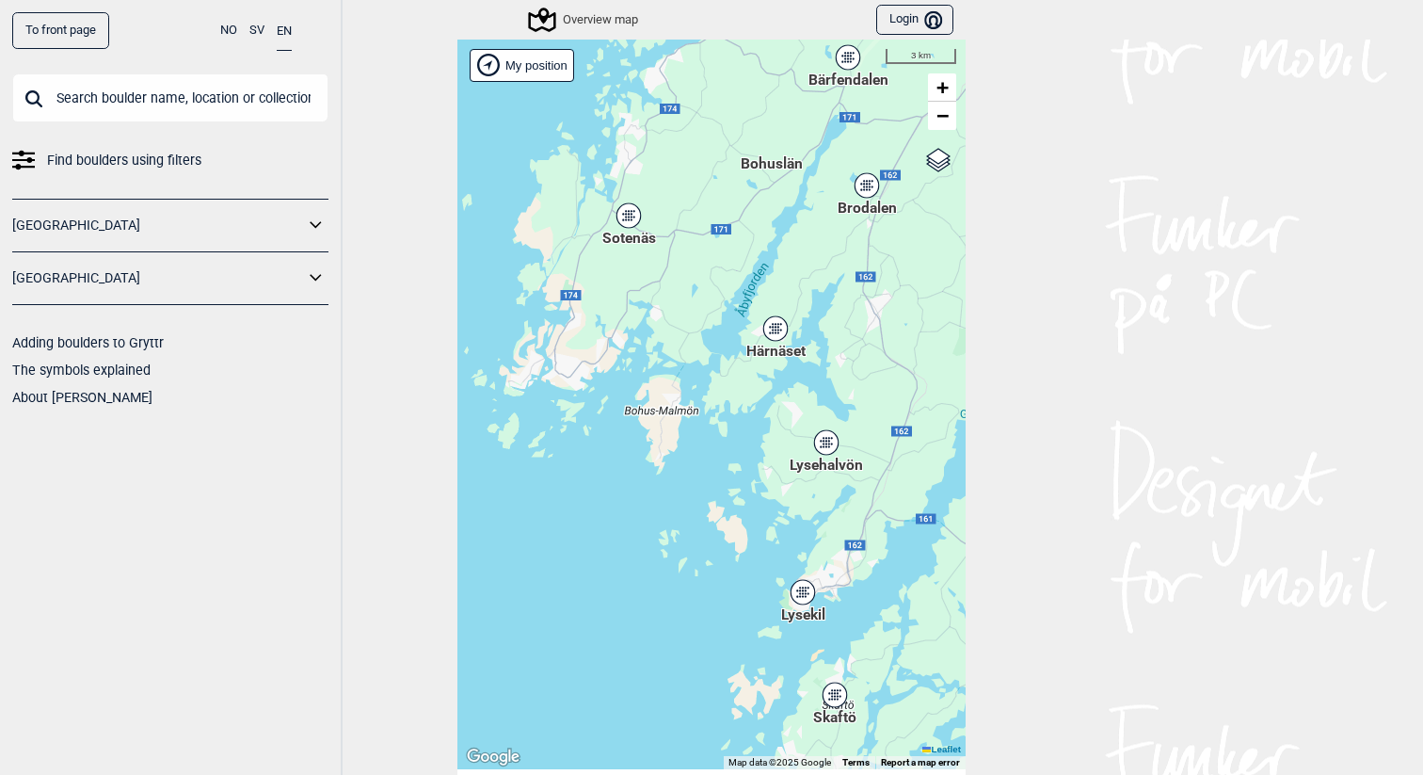
drag, startPoint x: 569, startPoint y: 333, endPoint x: 724, endPoint y: 341, distance: 154.5
click at [724, 341] on div "Hallingdal Stange [GEOGRAPHIC_DATA] syd [GEOGRAPHIC_DATA] og omegn [GEOGRAPHIC_…" at bounding box center [711, 404] width 508 height 729
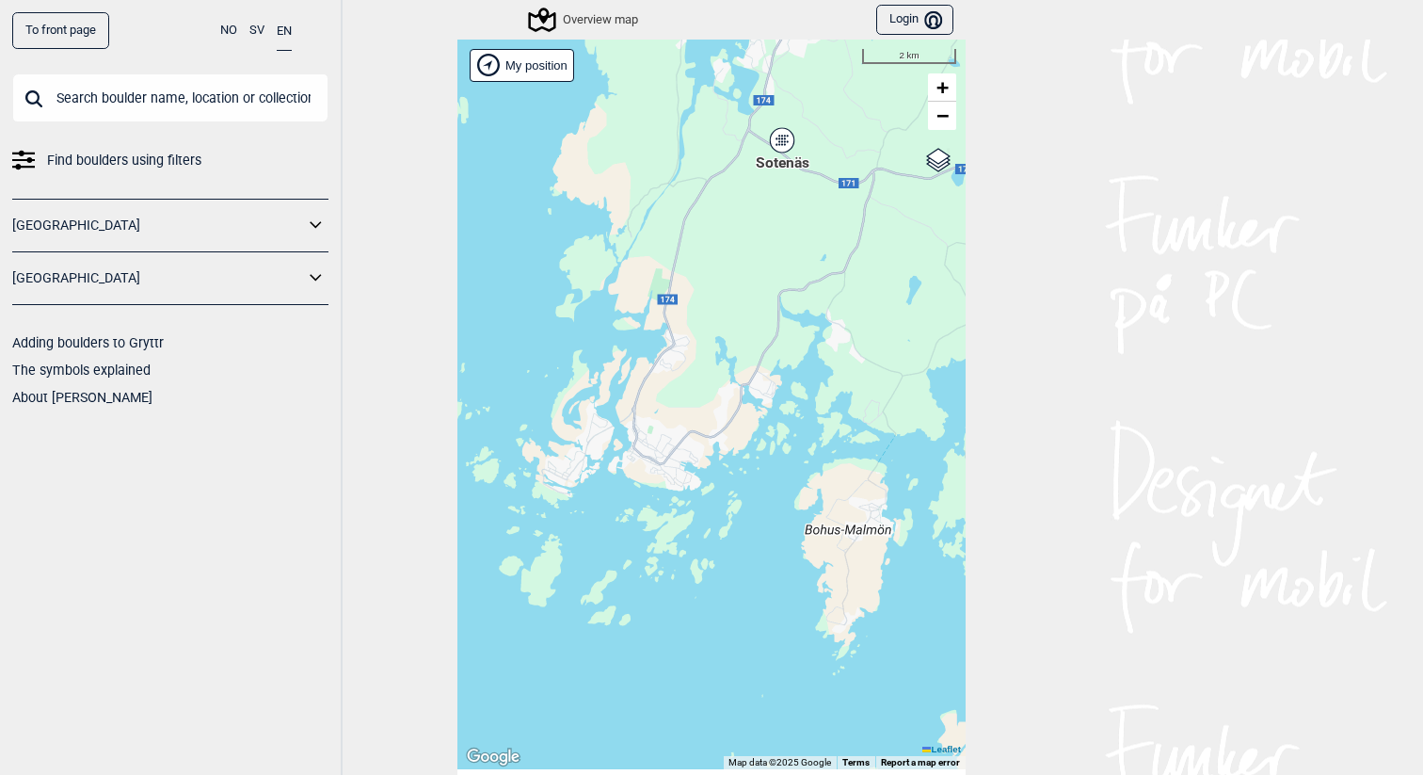
click at [785, 140] on div "Sotenäs" at bounding box center [782, 140] width 11 height 11
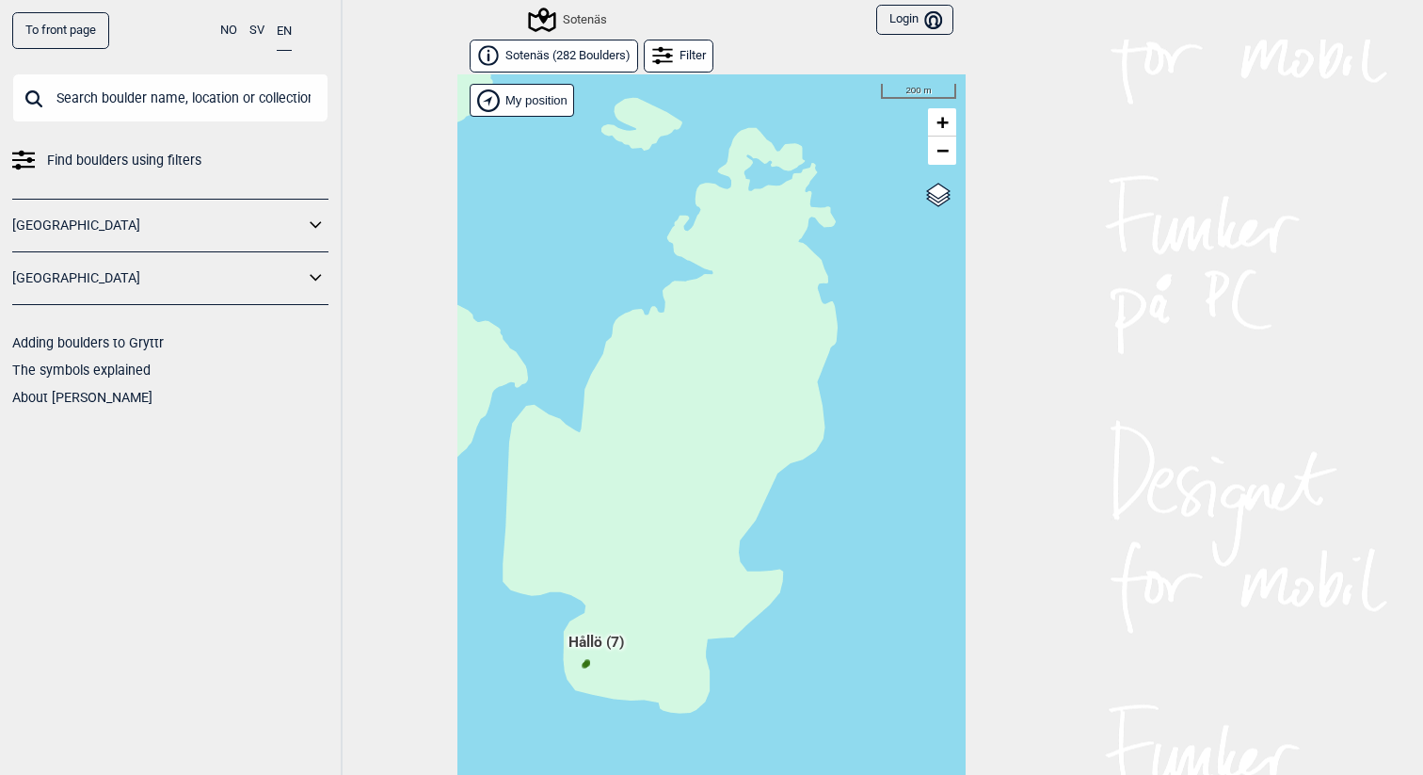
click at [595, 642] on div "Hallingdal Stange [GEOGRAPHIC_DATA] syd [GEOGRAPHIC_DATA] og omegn [GEOGRAPHIC_…" at bounding box center [711, 438] width 508 height 729
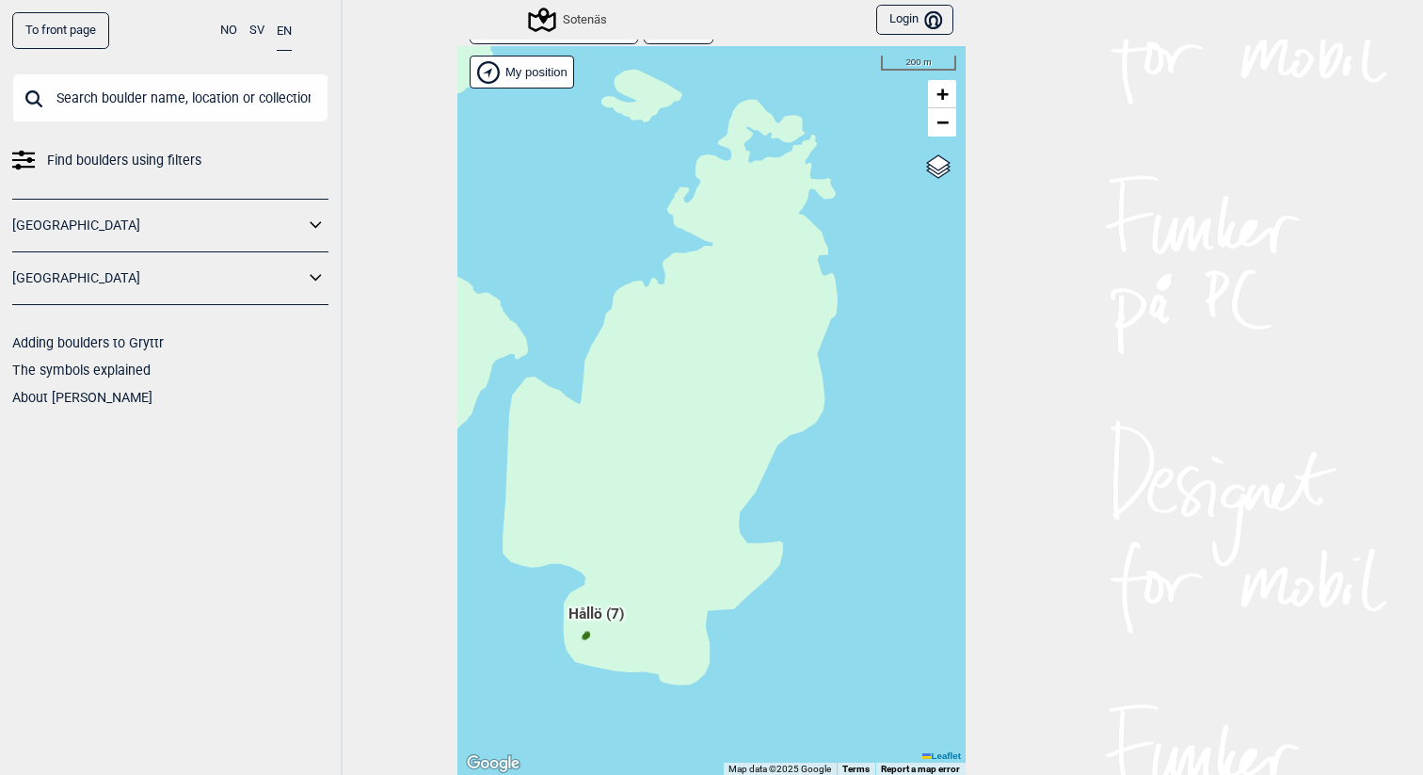
click at [584, 633] on div at bounding box center [584, 637] width 9 height 9
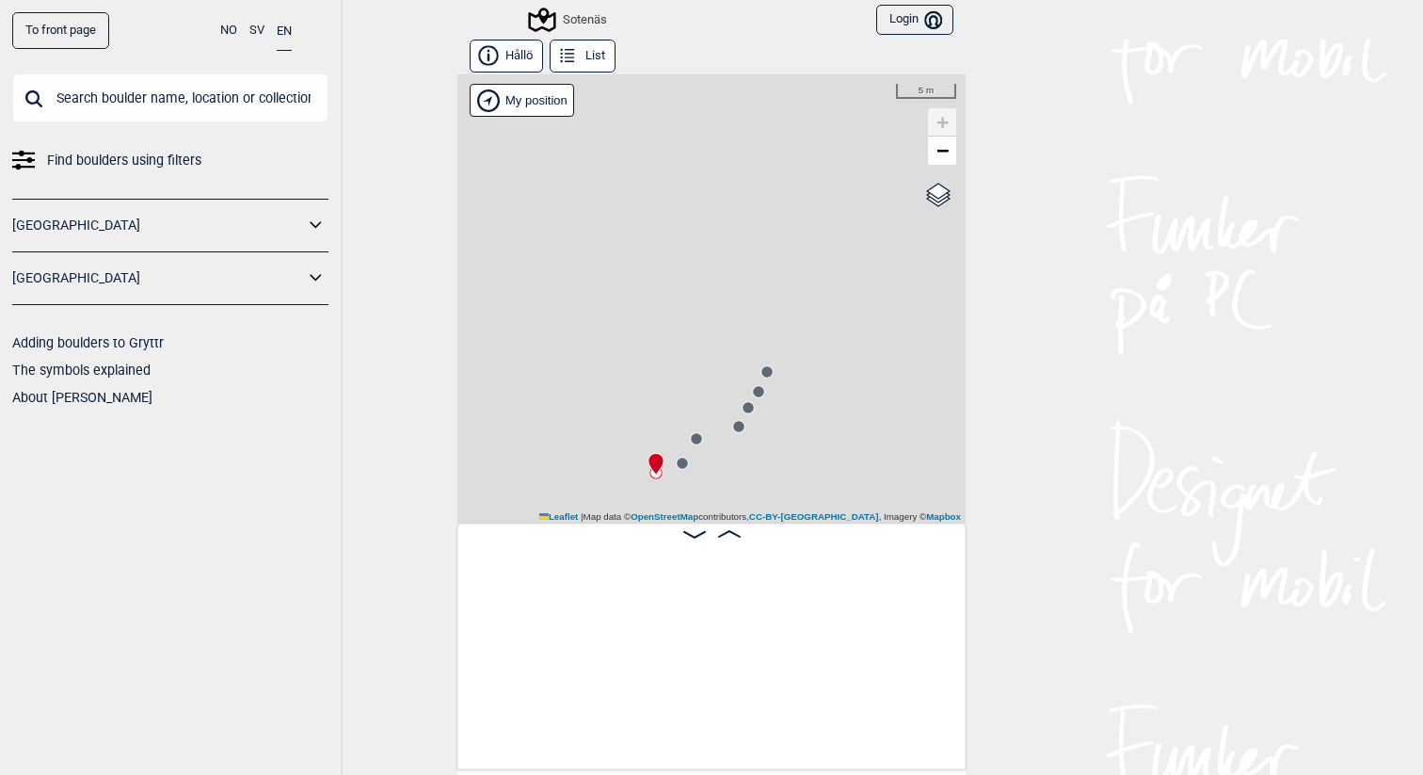
scroll to position [0, 148]
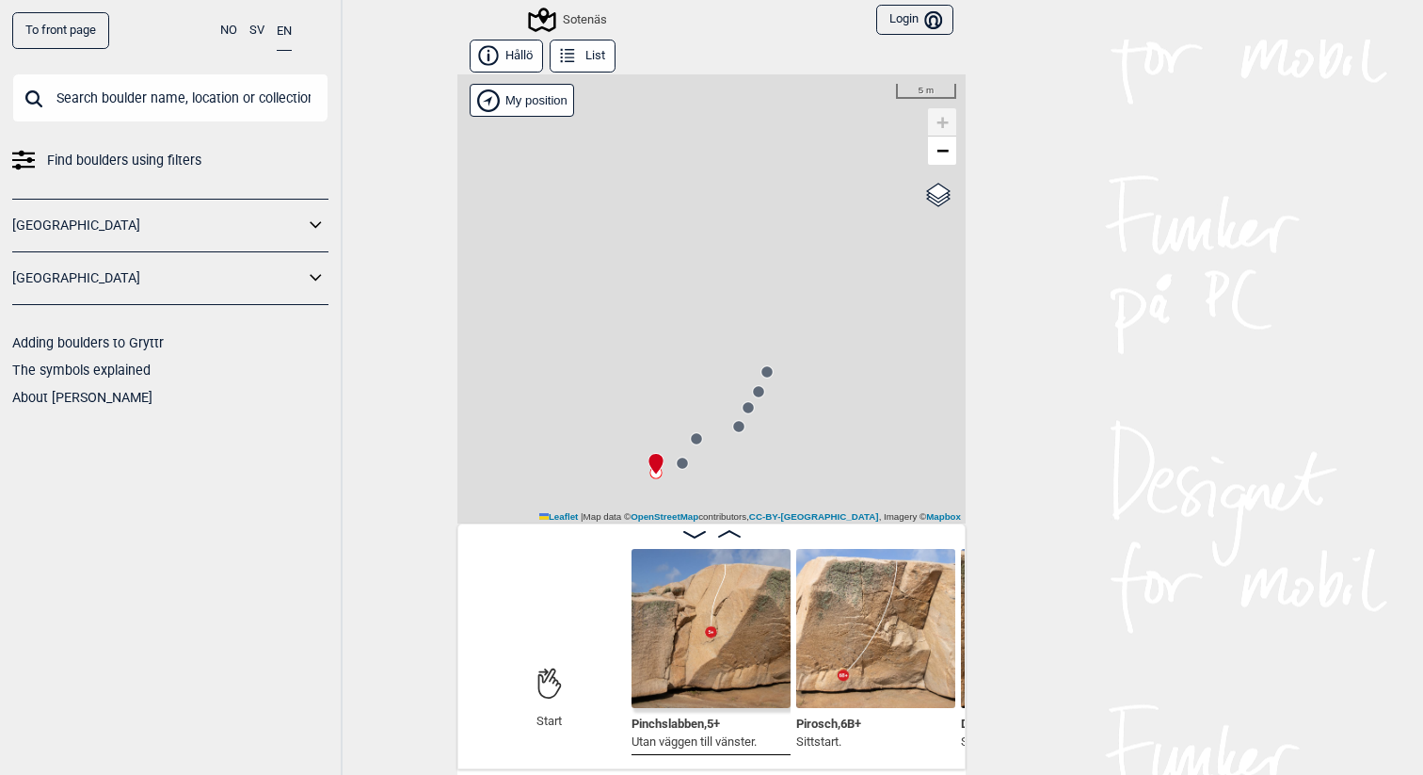
click at [688, 469] on icon at bounding box center [682, 463] width 15 height 15
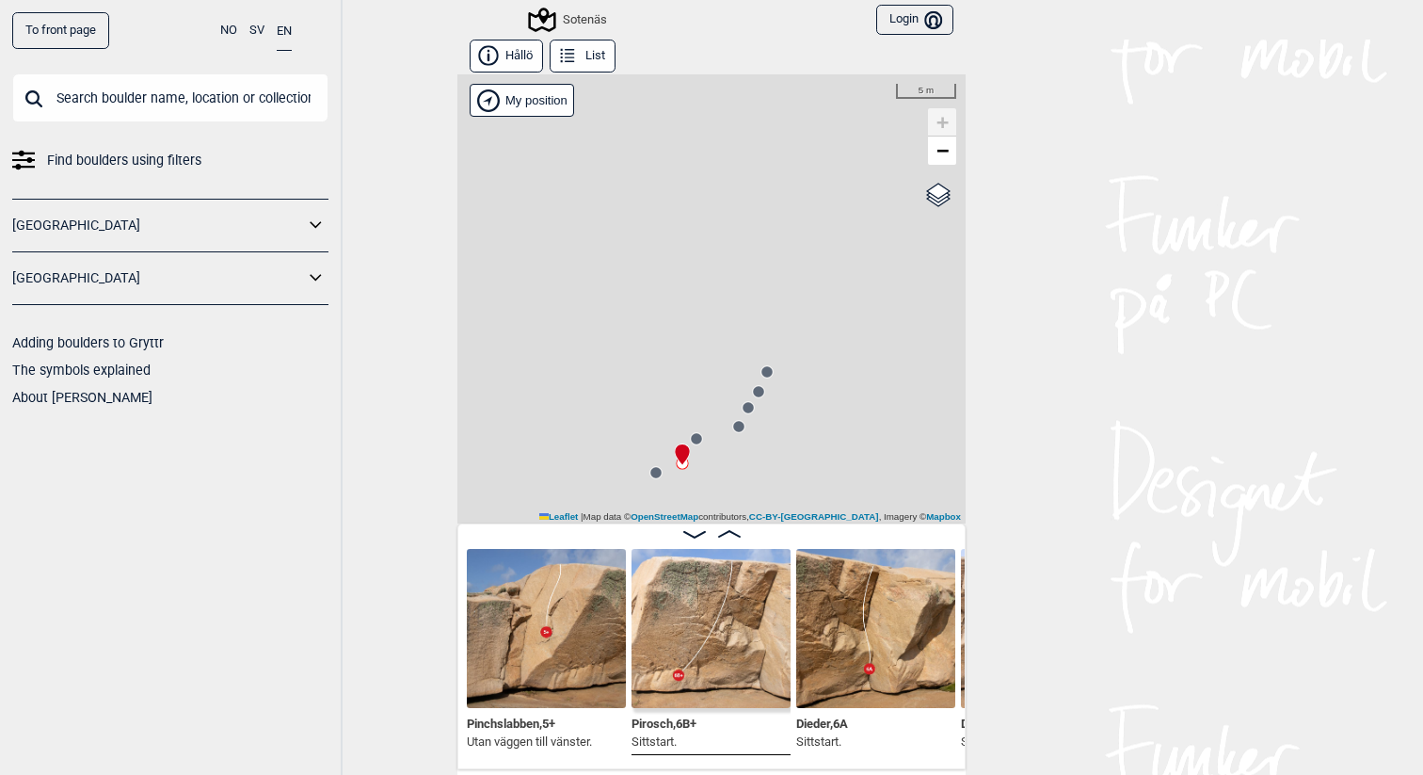
click at [697, 439] on circle at bounding box center [696, 438] width 11 height 11
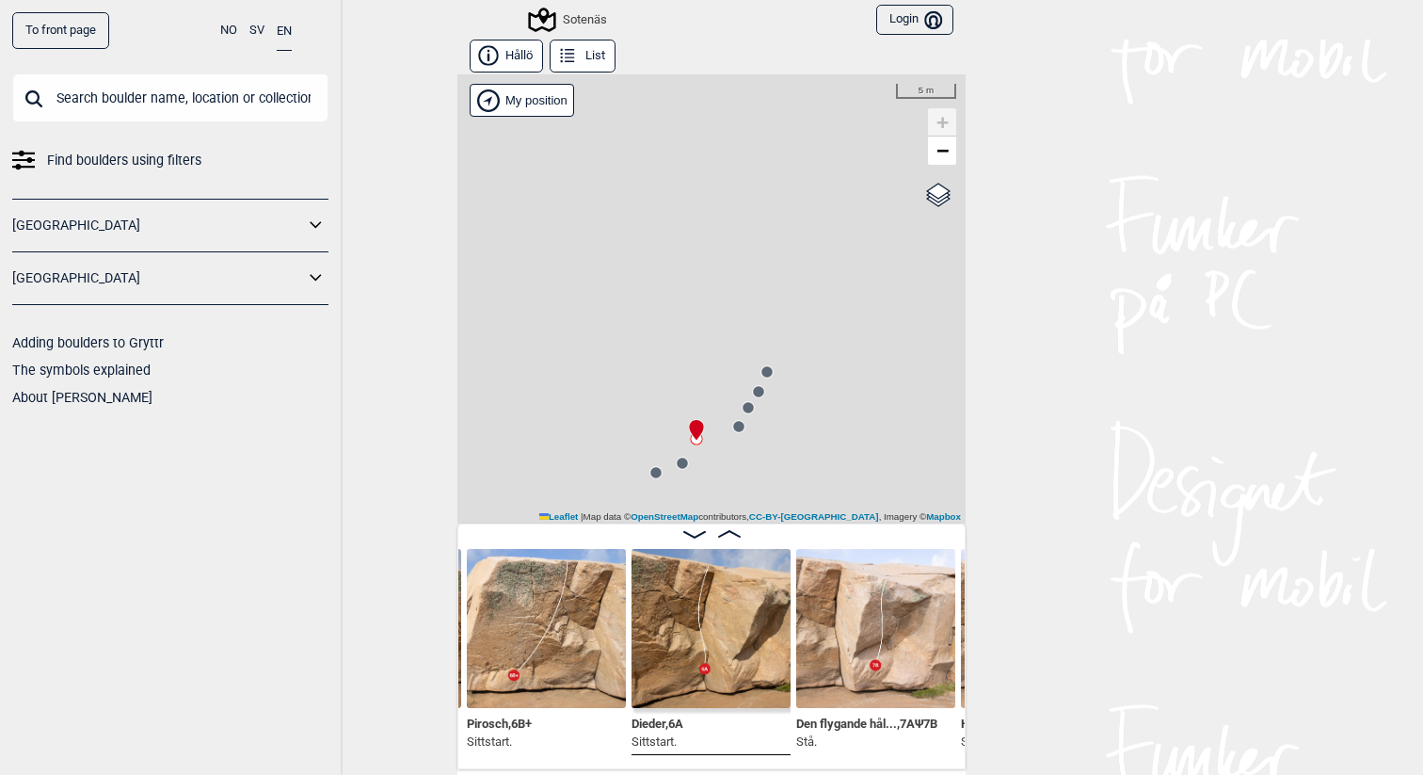
click at [749, 428] on div "Sotenäs My position 5 m + − OpenStreetMap Google satellite Leaflet | Map data ©…" at bounding box center [711, 298] width 508 height 449
click at [744, 427] on circle at bounding box center [738, 426] width 11 height 11
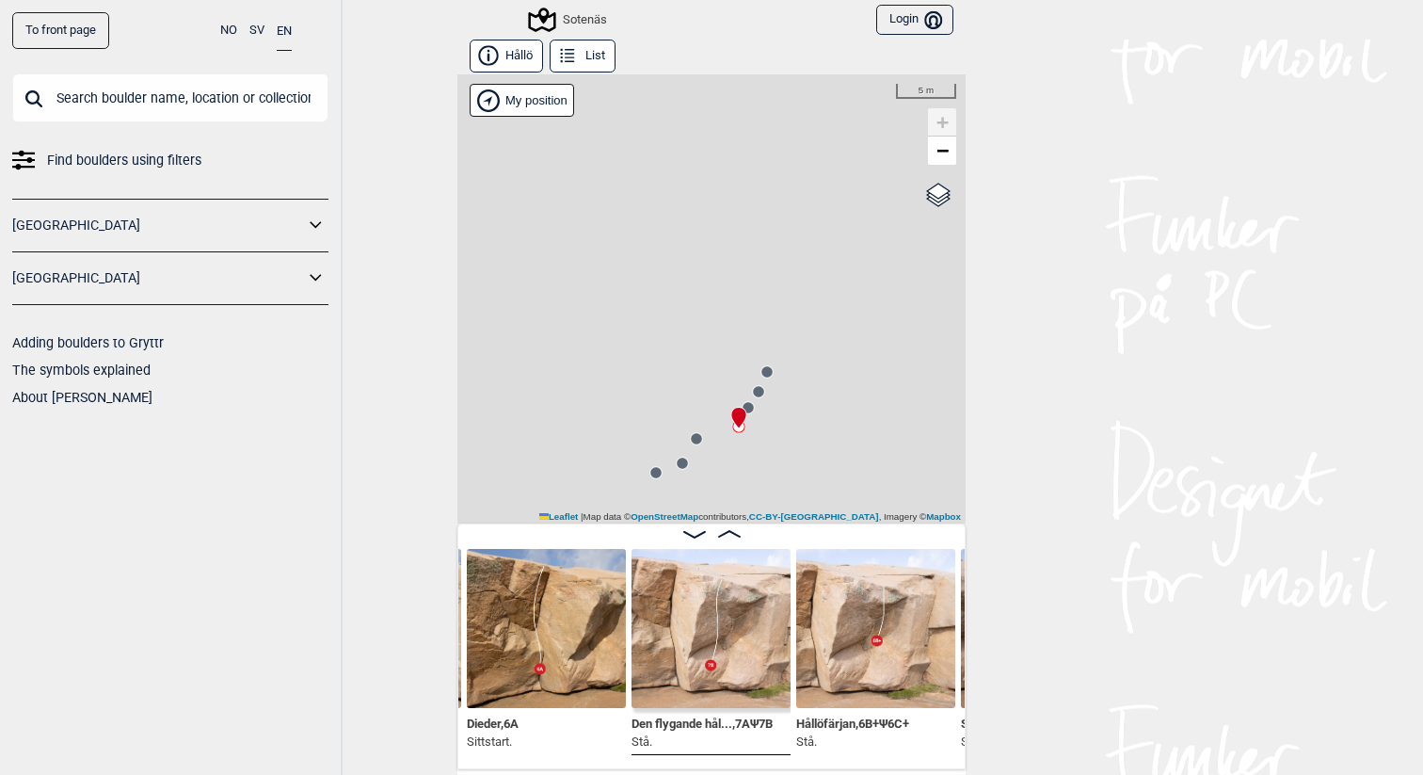
click at [746, 401] on circle at bounding box center [748, 407] width 12 height 12
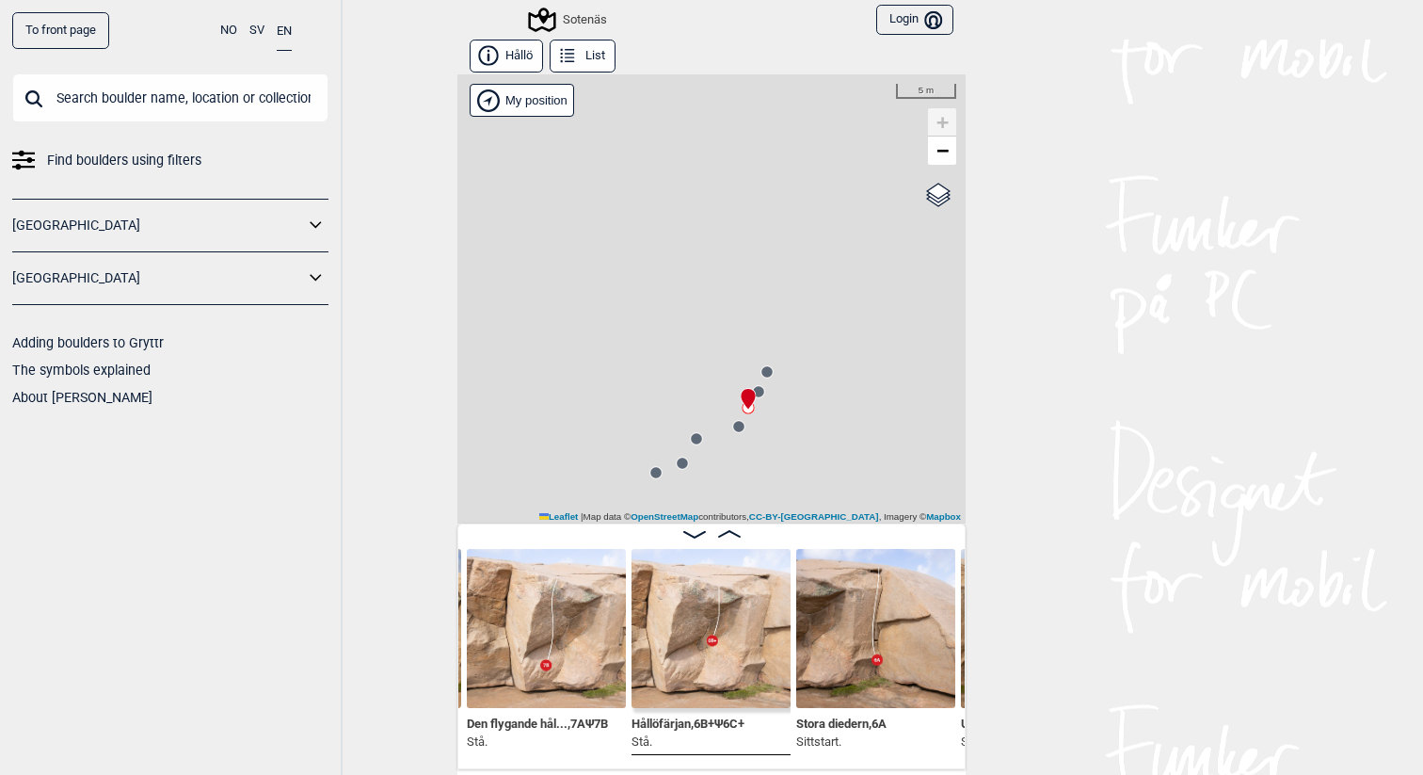
click at [761, 393] on circle at bounding box center [758, 391] width 11 height 11
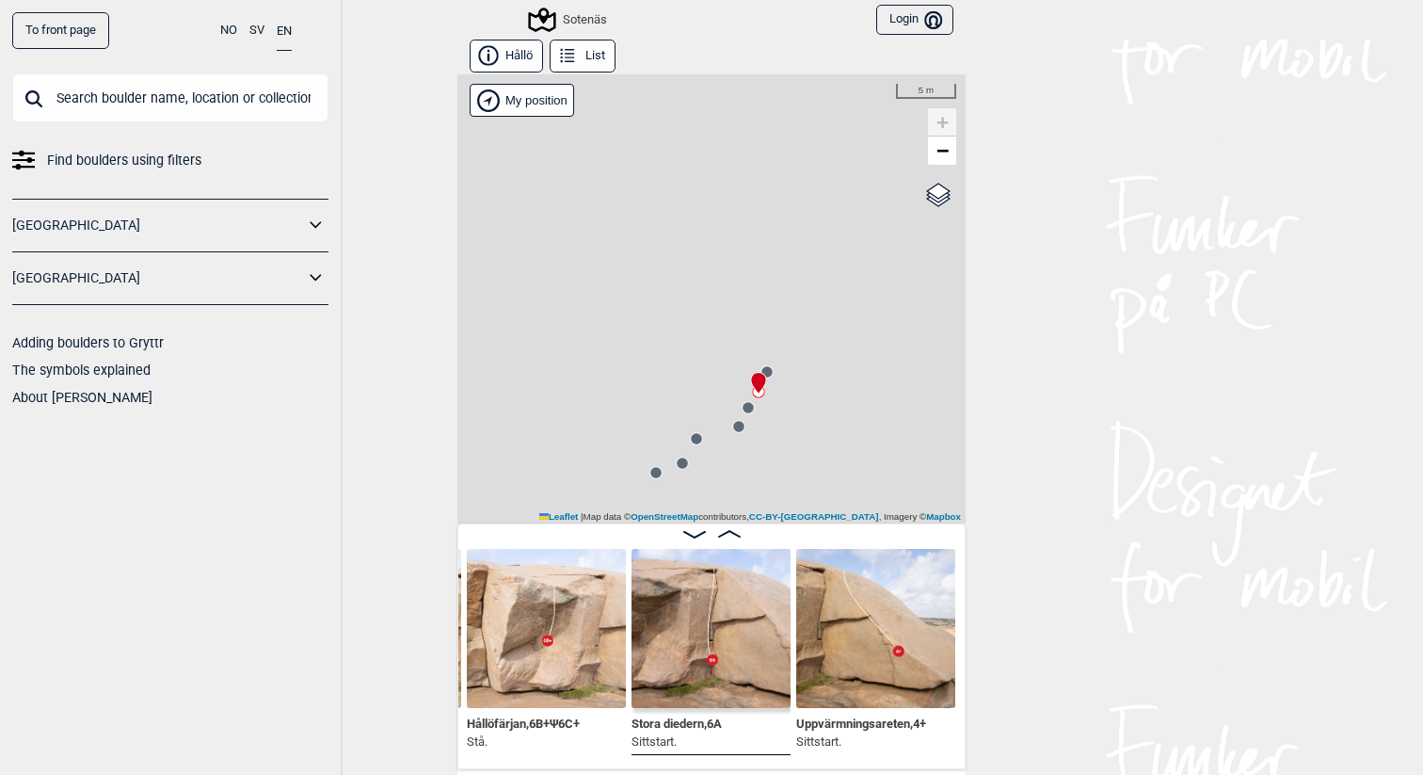
click at [771, 369] on circle at bounding box center [766, 371] width 11 height 11
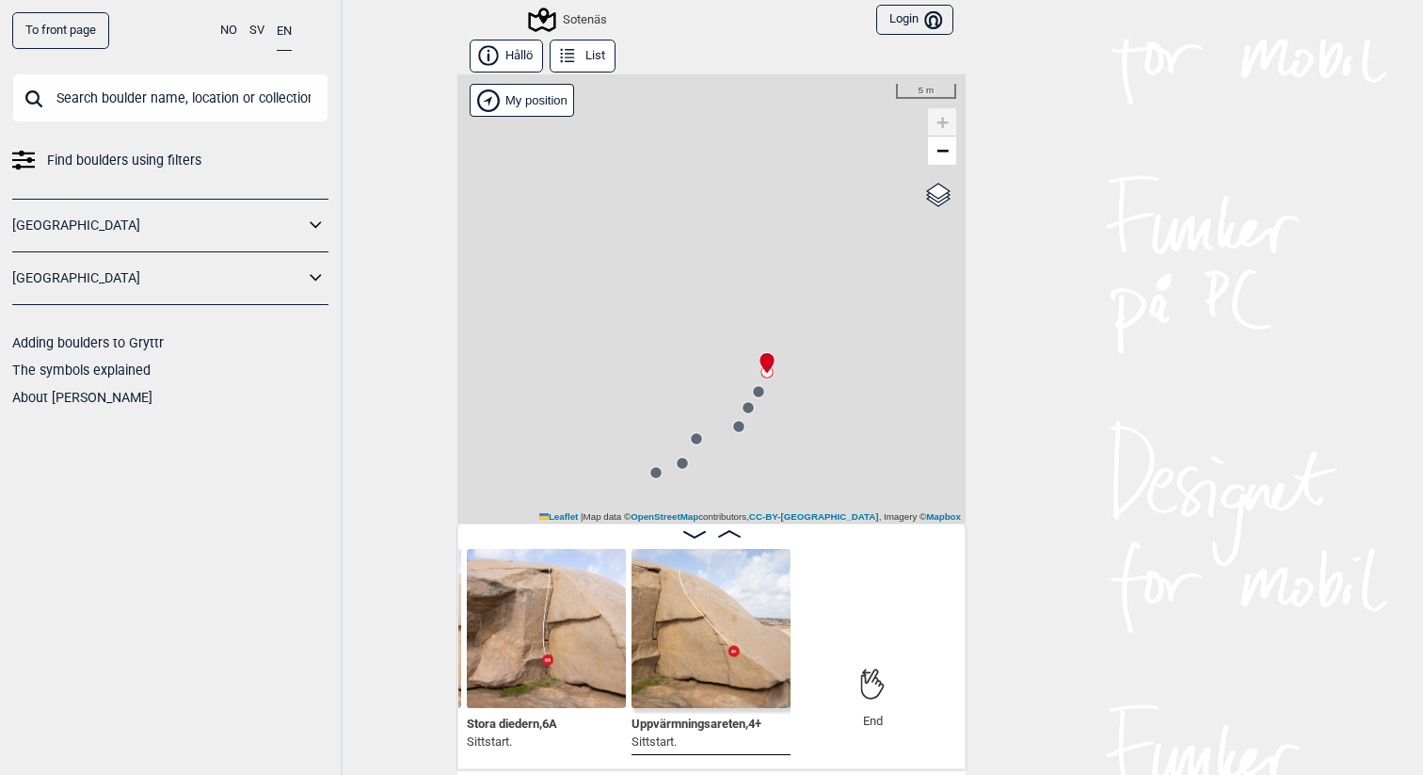
click at [761, 394] on circle at bounding box center [758, 391] width 11 height 11
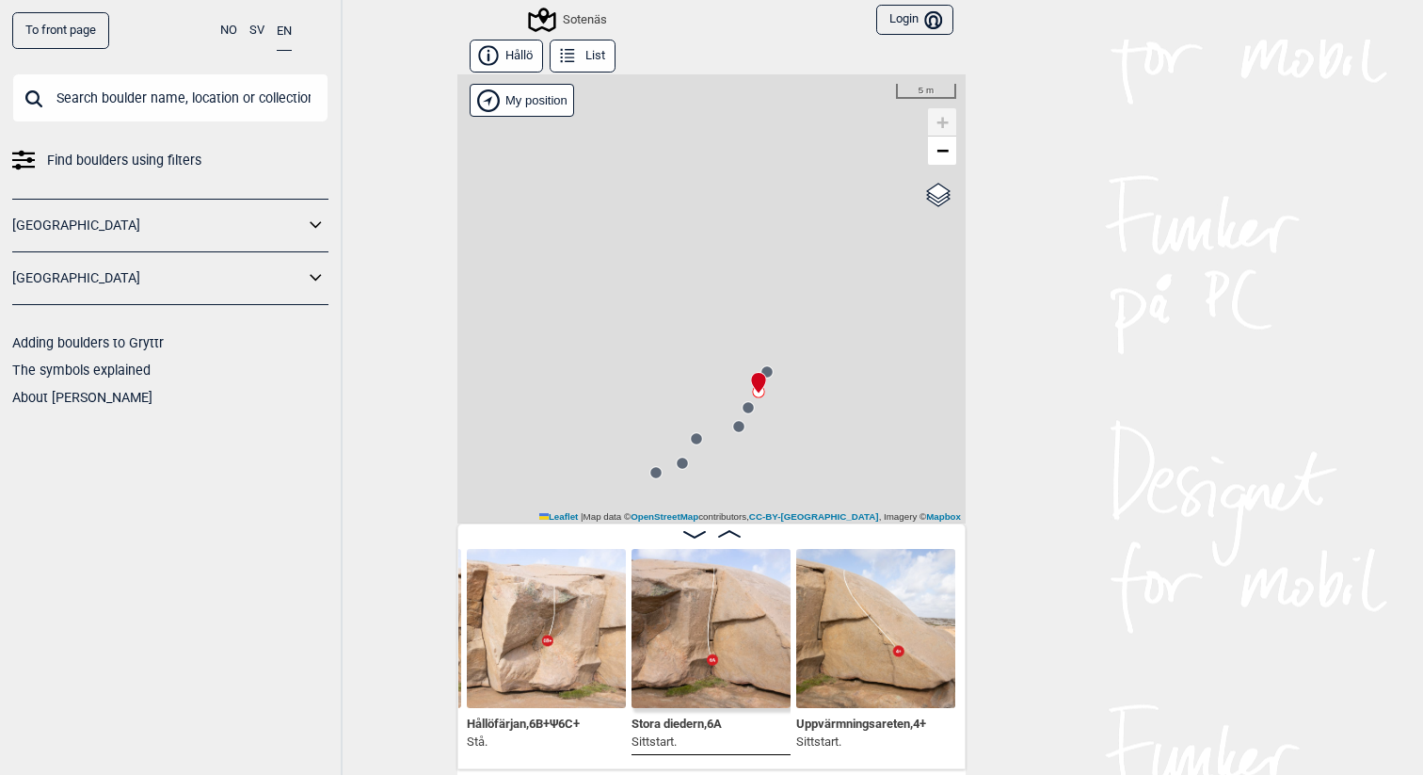
click at [747, 408] on circle at bounding box center [748, 407] width 11 height 11
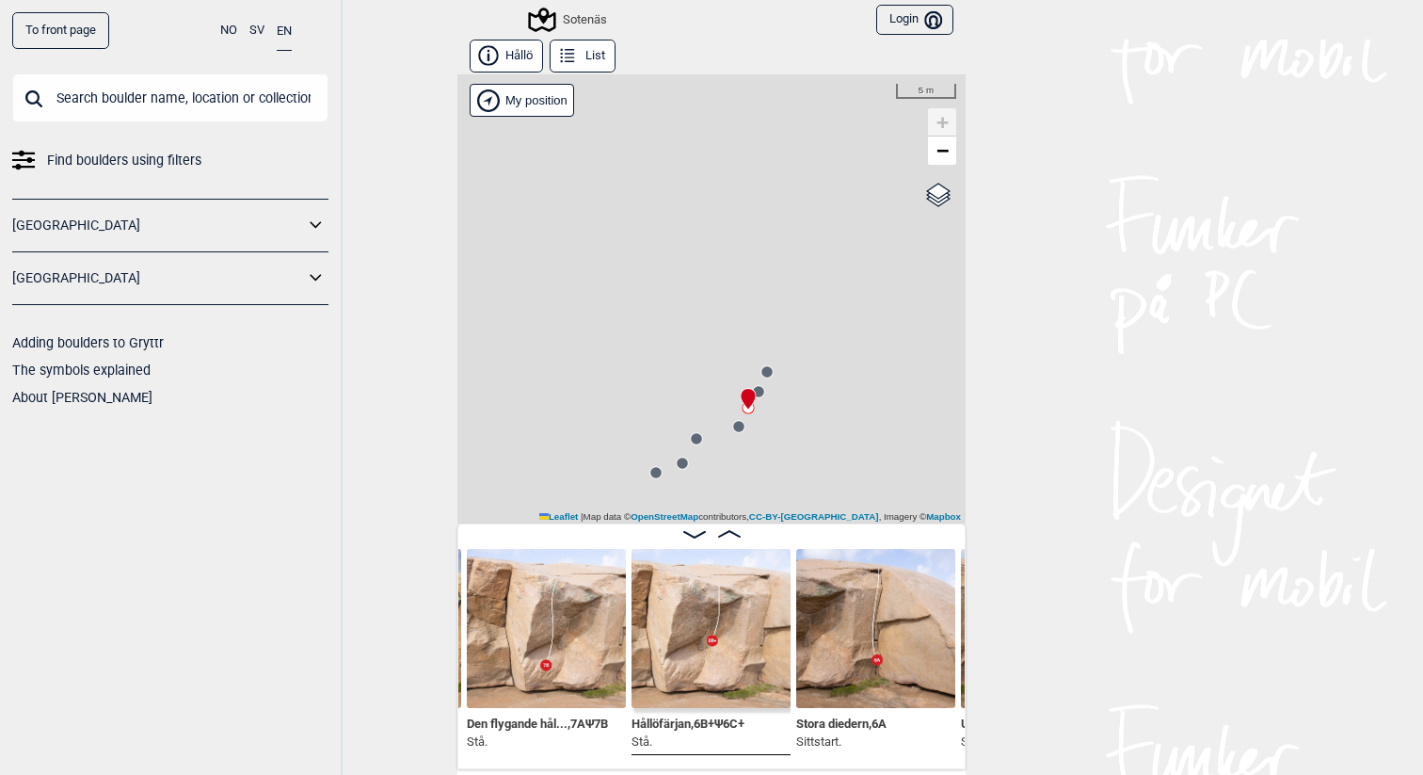
click at [579, 665] on img at bounding box center [546, 628] width 159 height 159
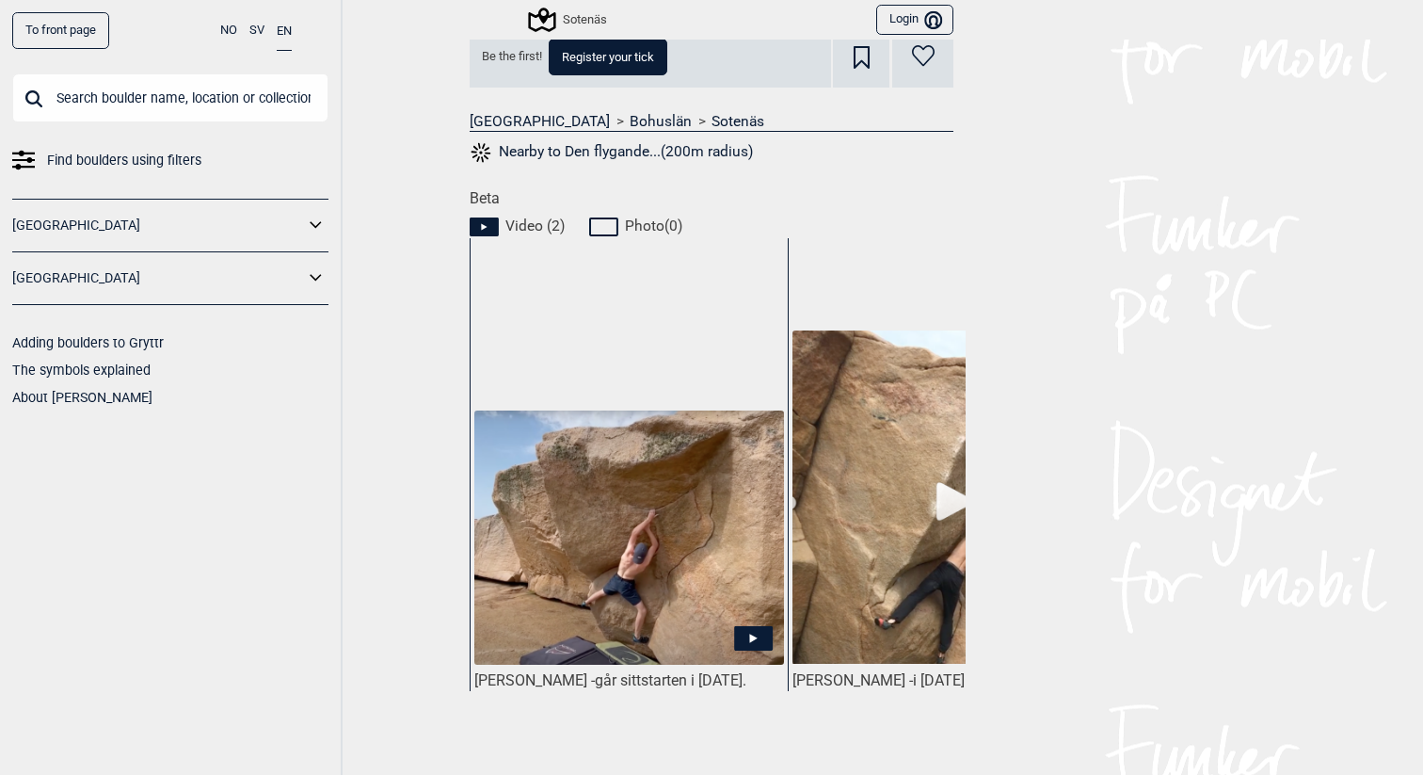
scroll to position [844, 0]
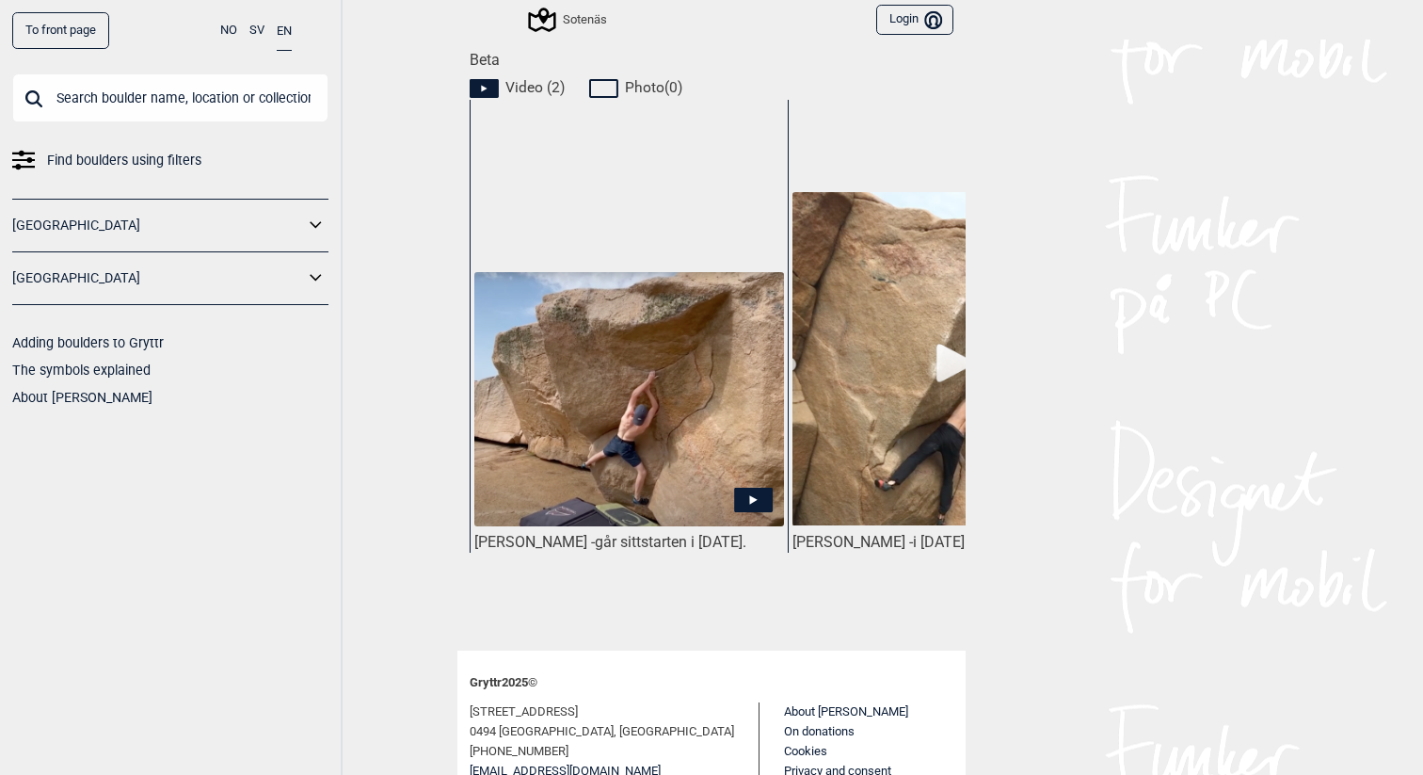
click at [753, 498] on icon at bounding box center [754, 499] width 8 height 9
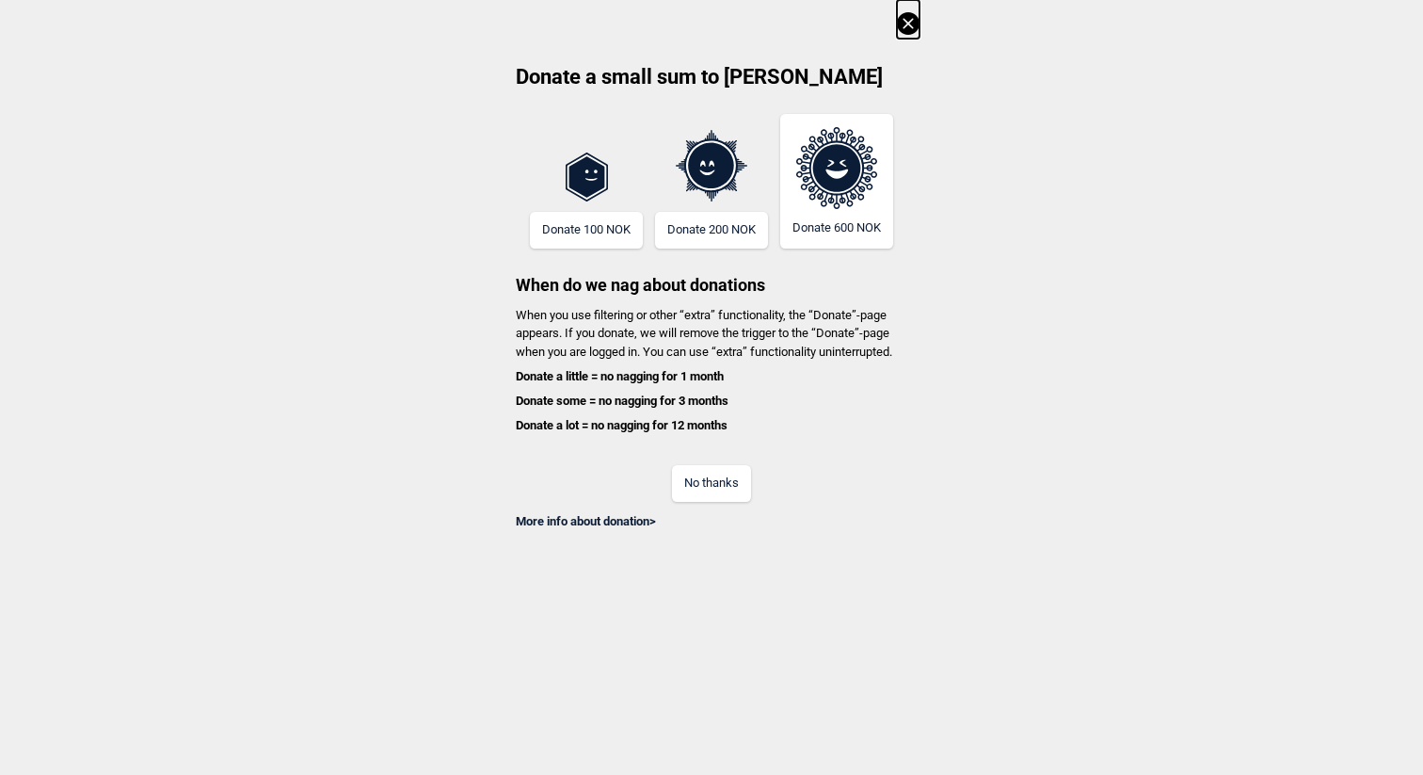
click at [726, 483] on button "No thanks" at bounding box center [711, 483] width 79 height 37
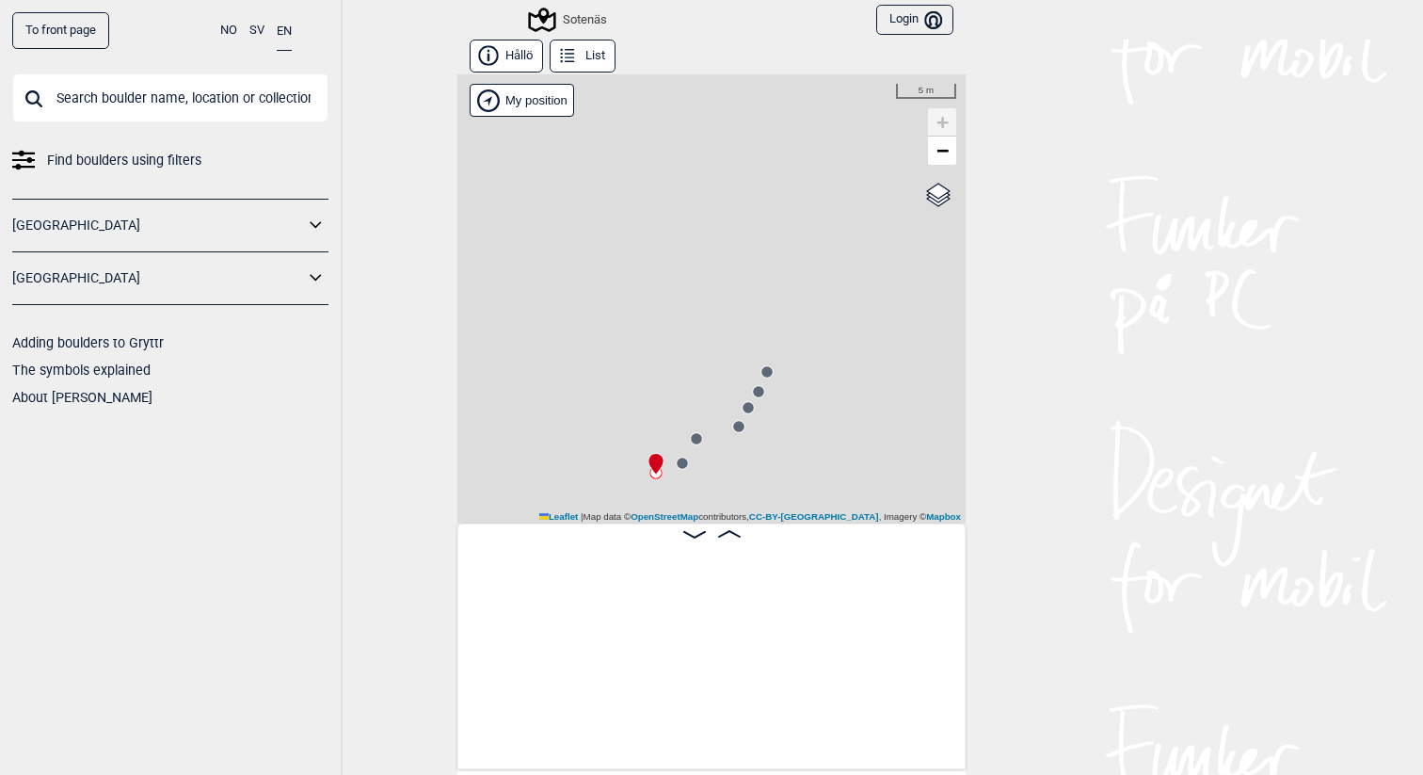
scroll to position [0, 148]
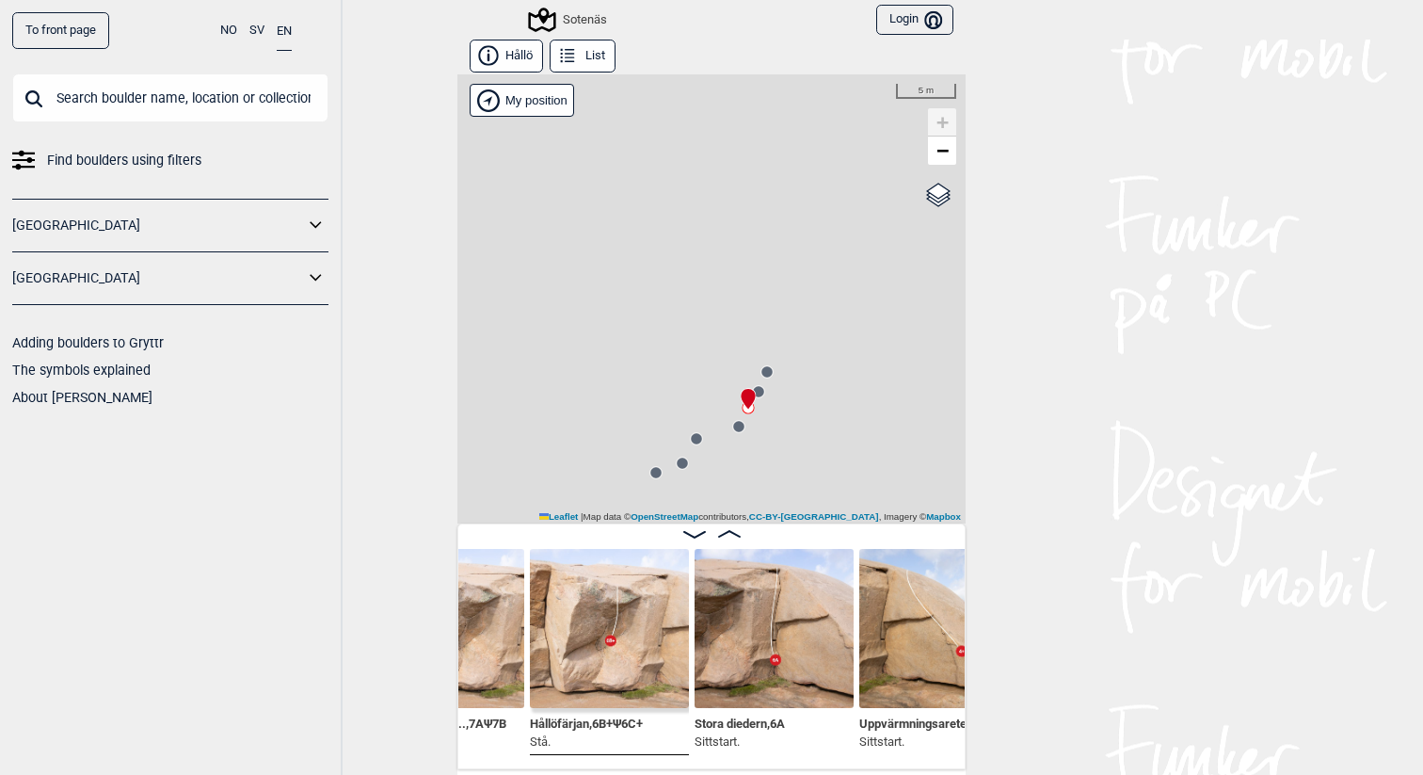
scroll to position [0, 922]
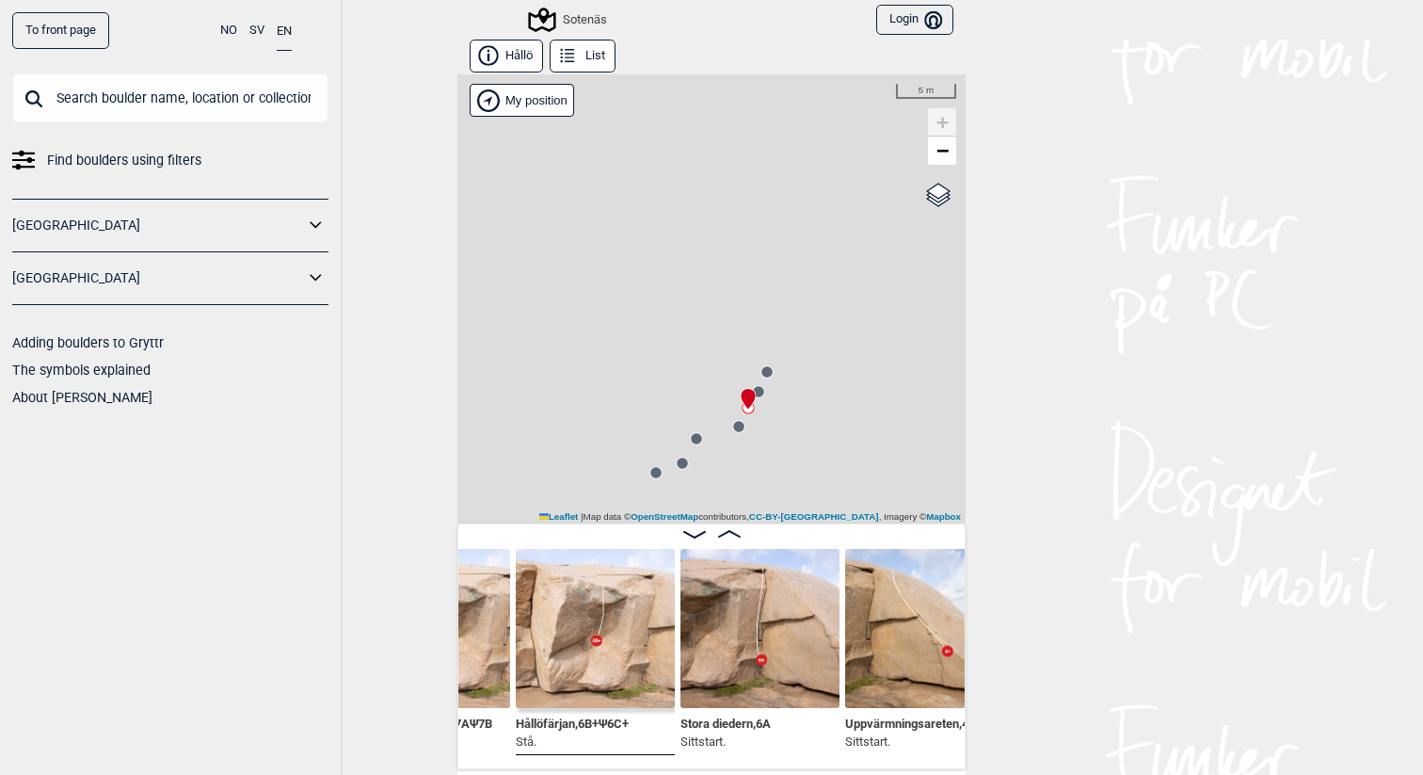
click at [624, 662] on img at bounding box center [595, 628] width 159 height 159
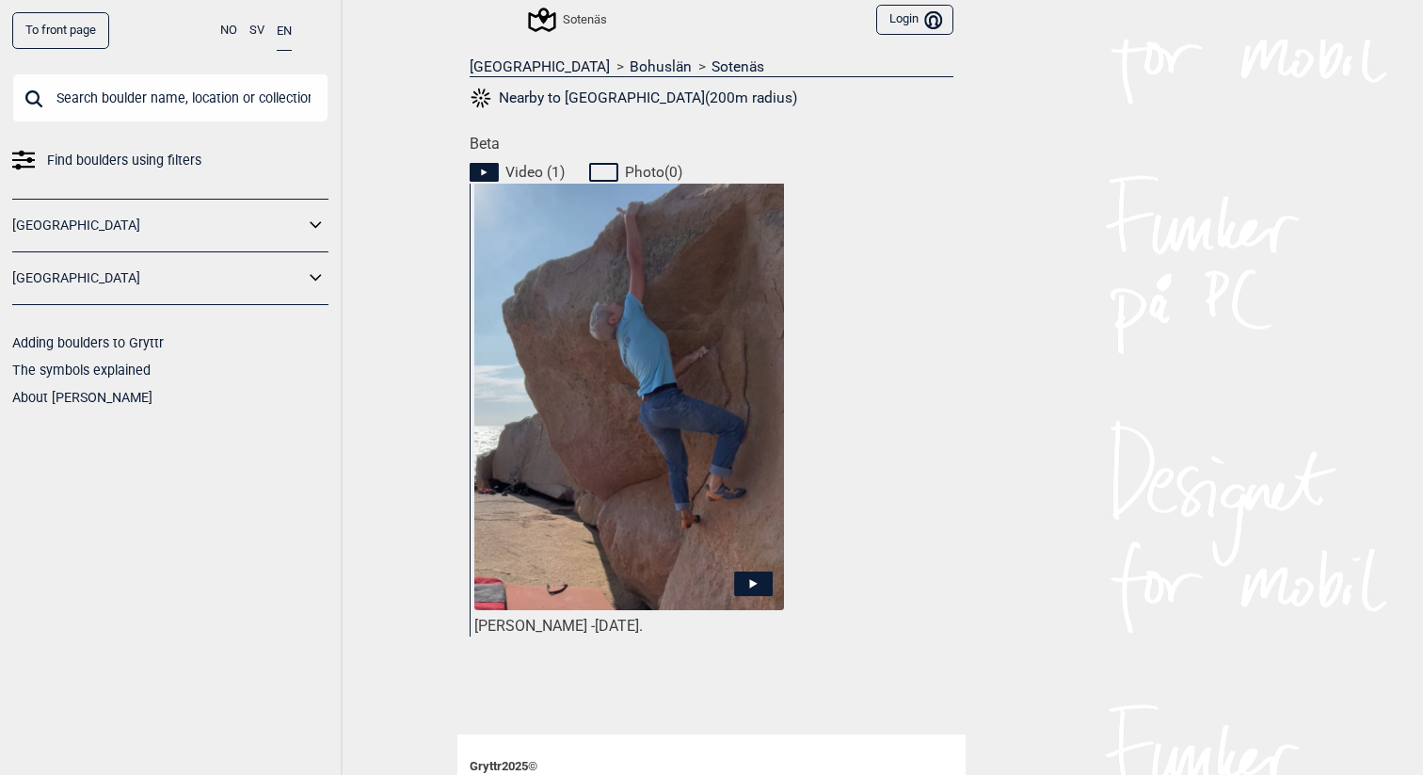
scroll to position [720, 0]
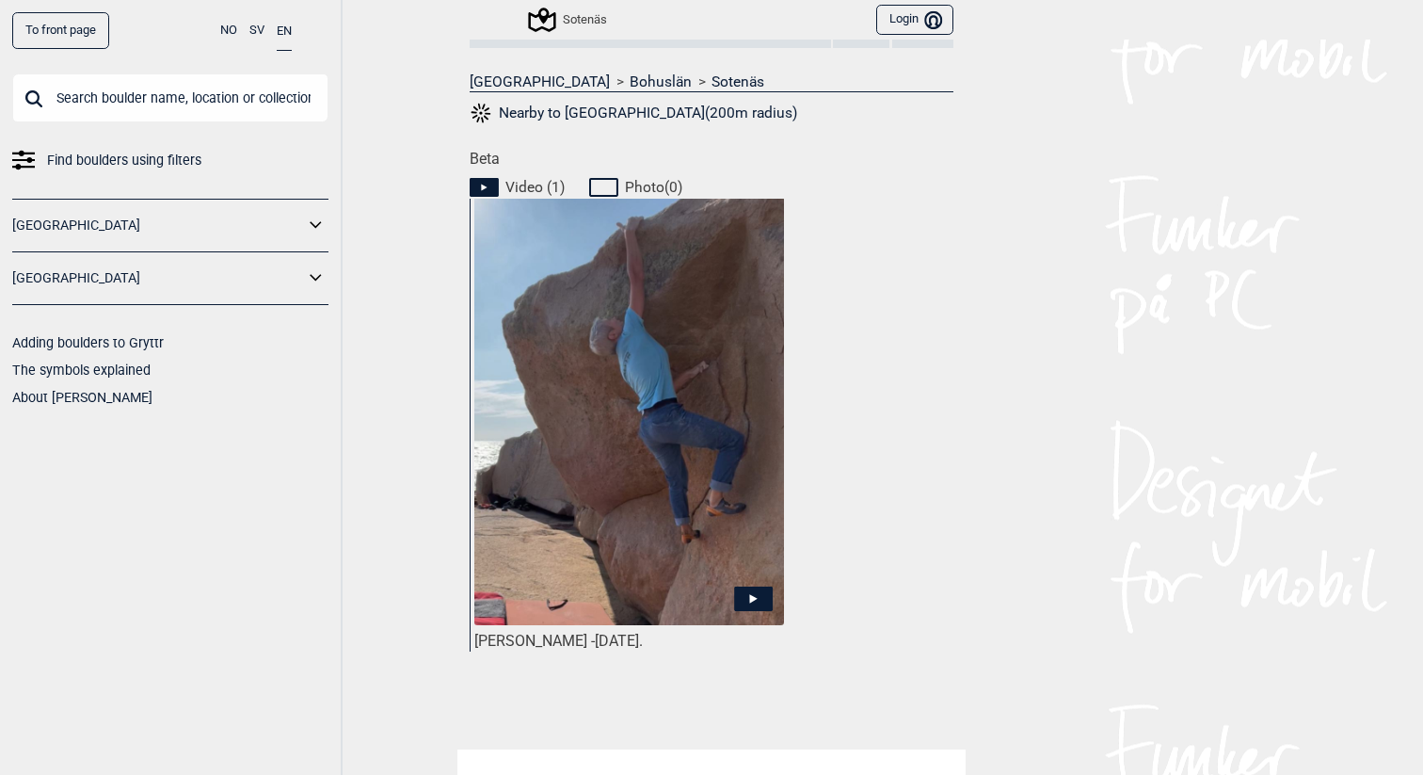
click at [764, 603] on icon at bounding box center [753, 598] width 39 height 24
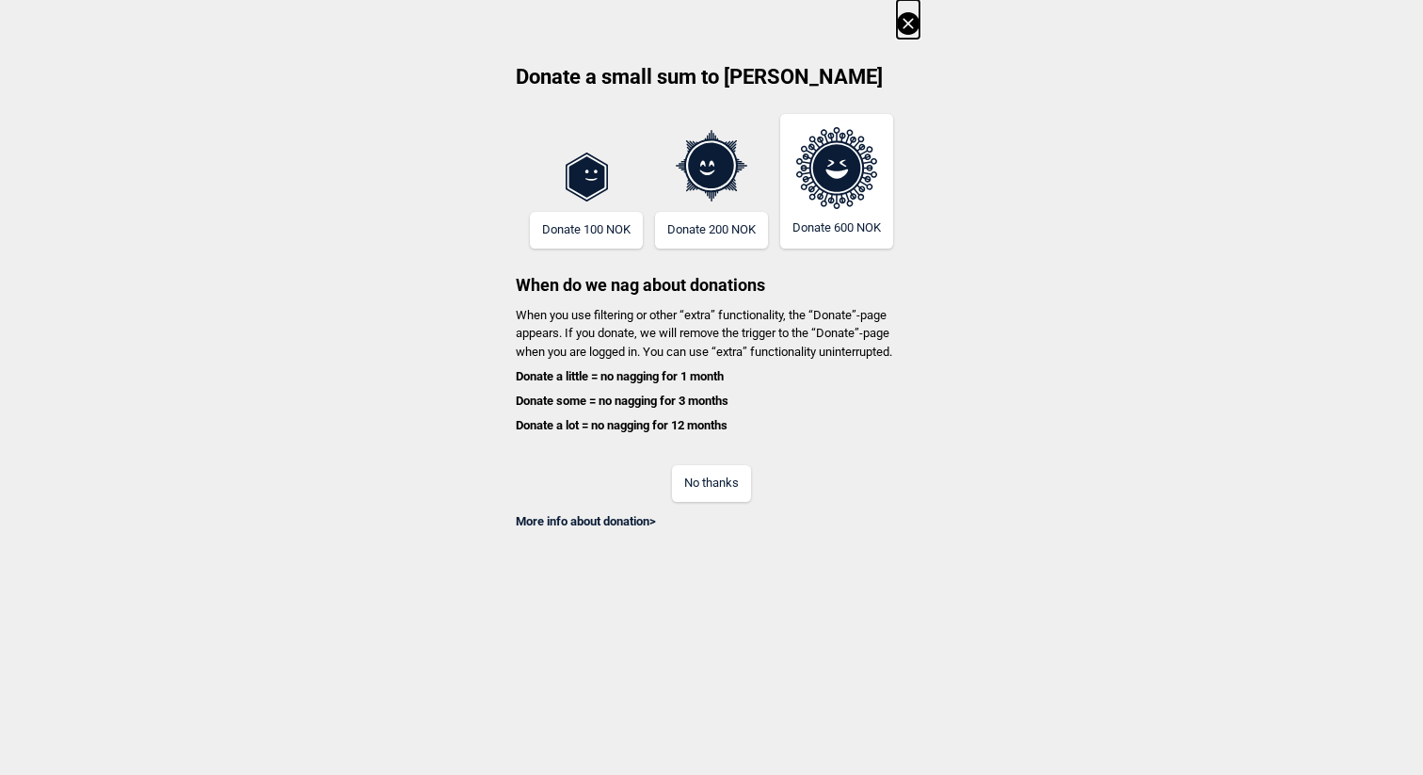
click at [721, 486] on button "No thanks" at bounding box center [711, 483] width 79 height 37
